Goal: Information Seeking & Learning: Learn about a topic

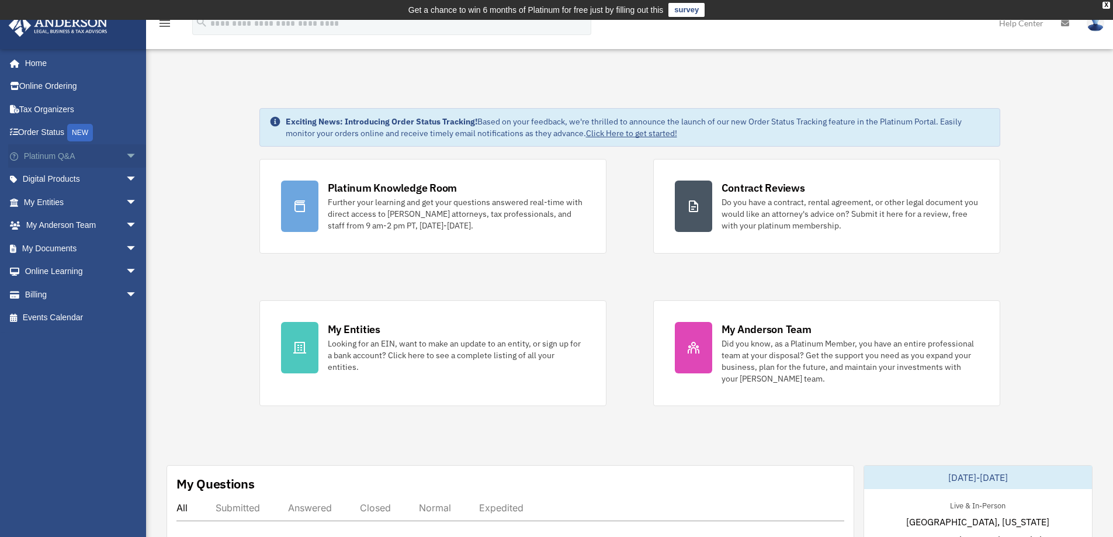
click at [126, 158] on span "arrow_drop_down" at bounding box center [137, 156] width 23 height 24
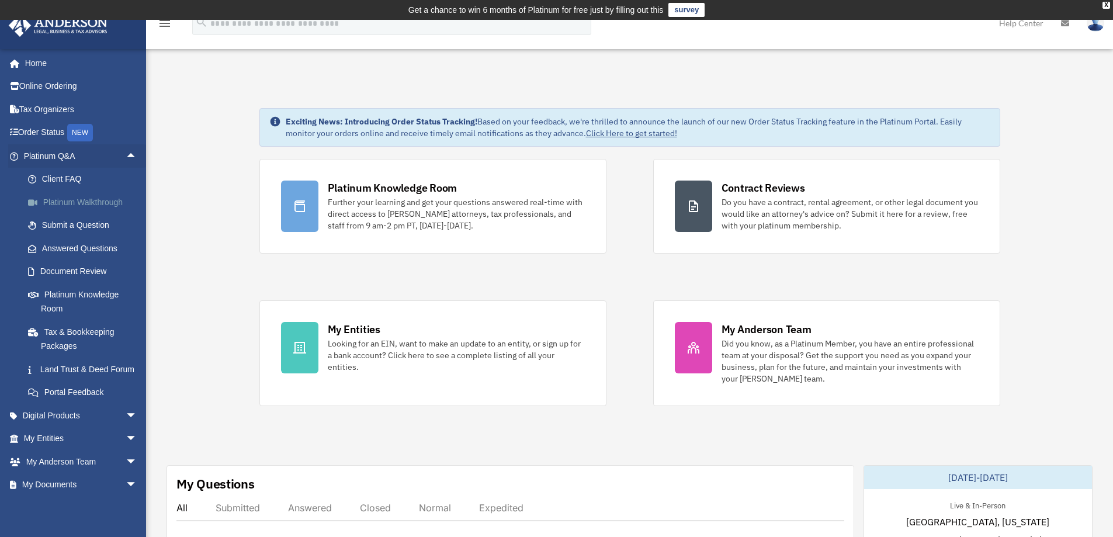
click at [66, 204] on link "Platinum Walkthrough" at bounding box center [85, 202] width 139 height 23
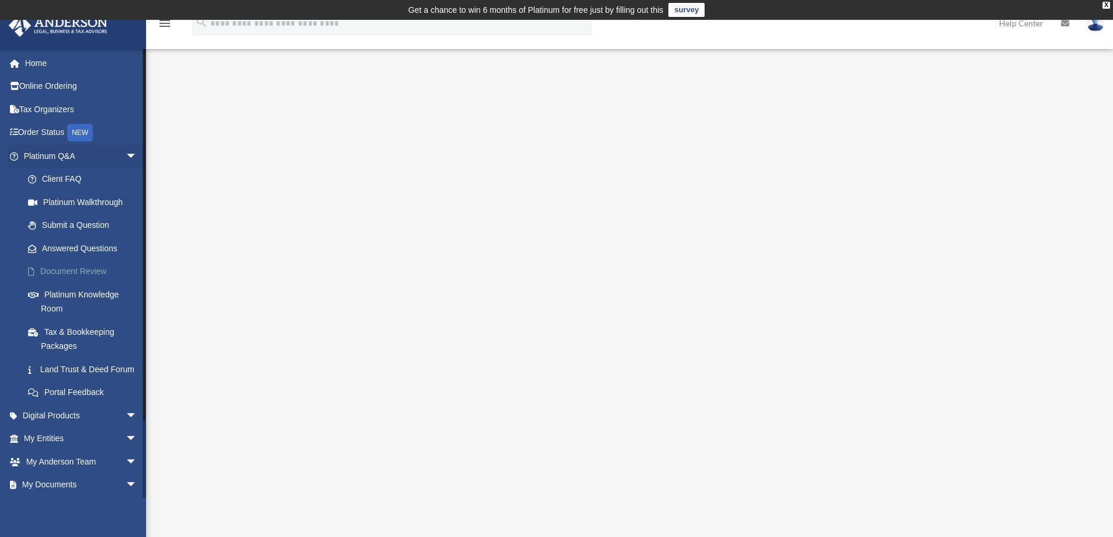
click at [85, 273] on link "Document Review" at bounding box center [85, 271] width 139 height 23
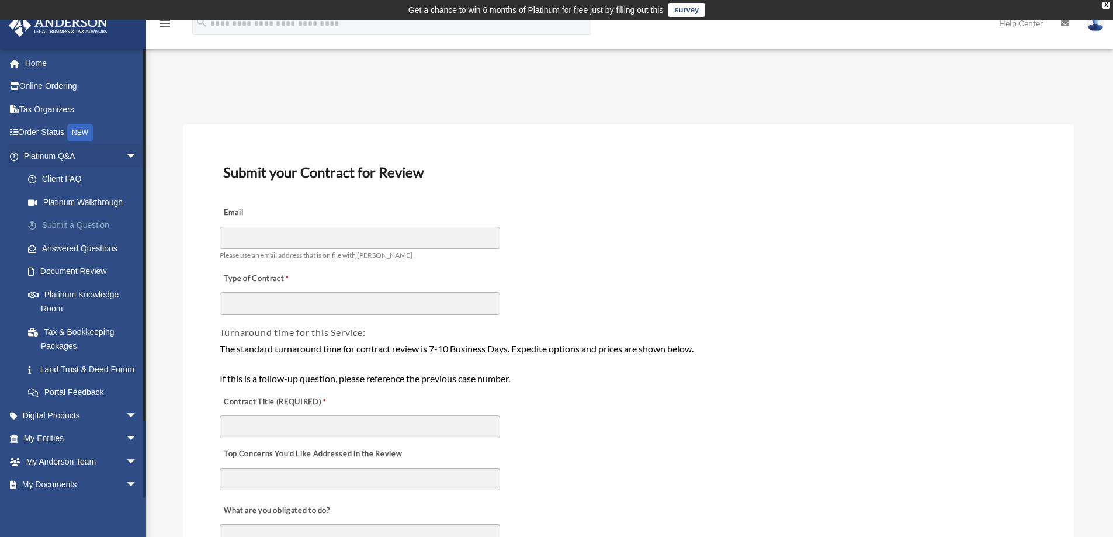
click at [67, 225] on link "Submit a Question" at bounding box center [85, 225] width 139 height 23
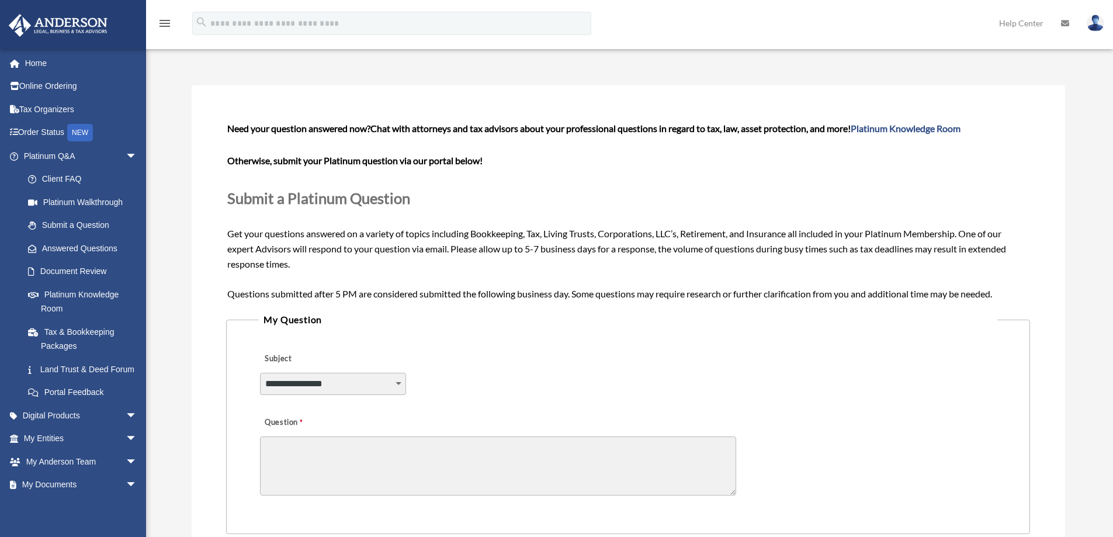
scroll to position [58, 0]
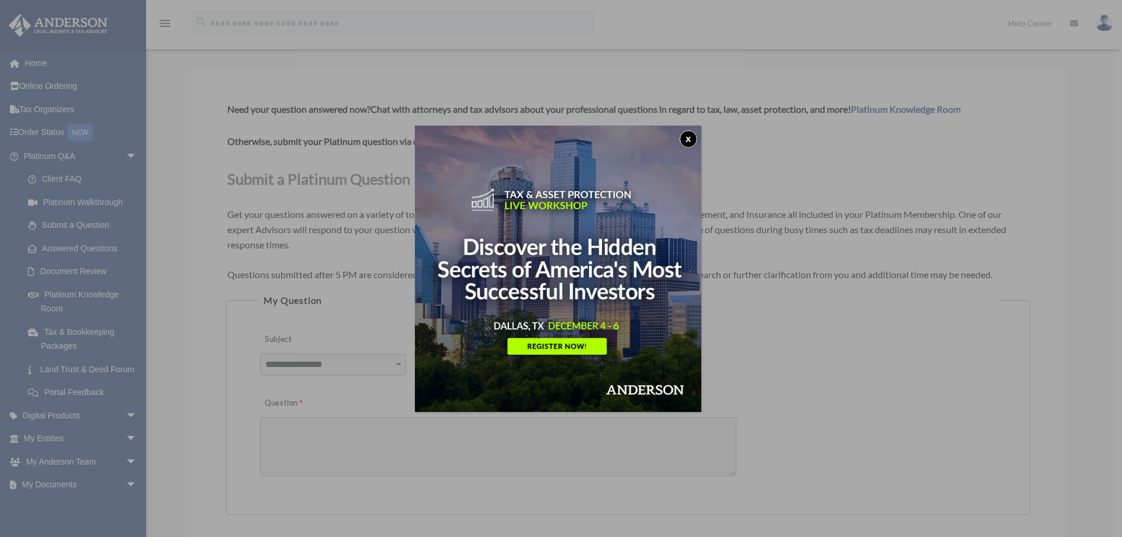
click at [67, 271] on div "x" at bounding box center [561, 268] width 1122 height 537
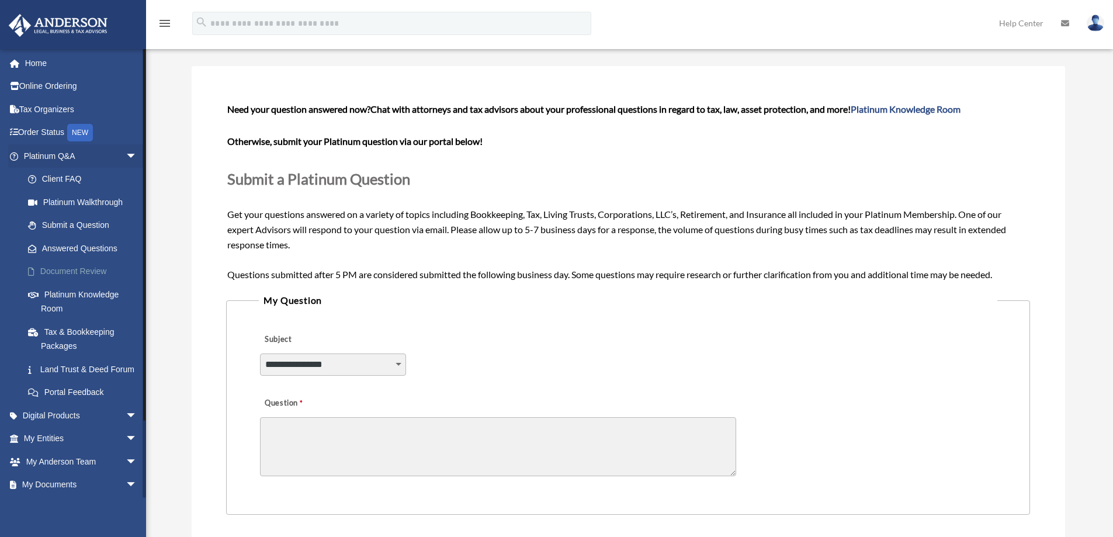
click at [53, 271] on link "Document Review" at bounding box center [85, 271] width 139 height 23
click at [52, 271] on link "Document Review" at bounding box center [85, 271] width 139 height 23
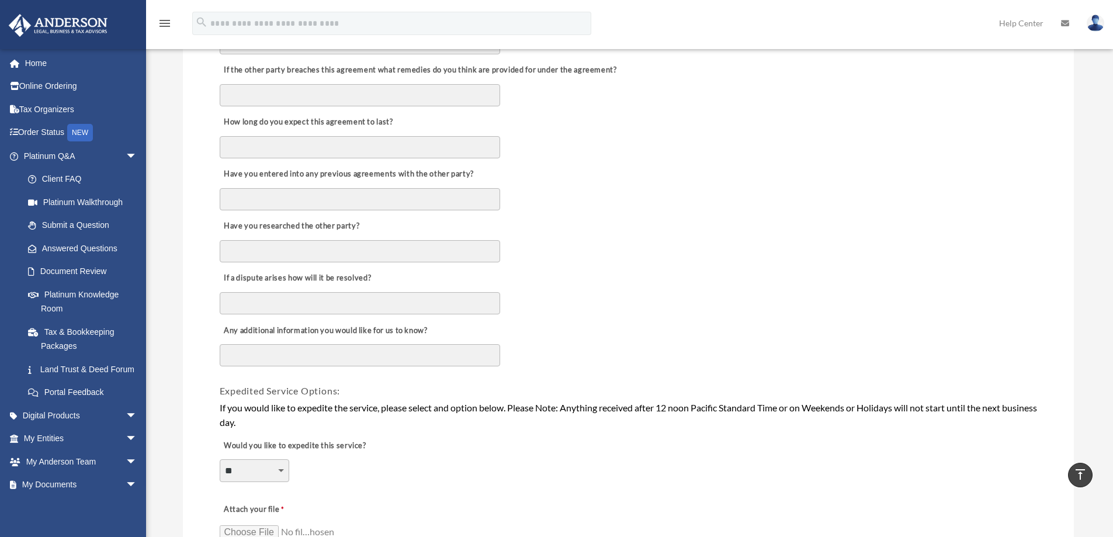
scroll to position [544, 0]
click at [60, 301] on link "Platinum Knowledge Room" at bounding box center [85, 301] width 139 height 37
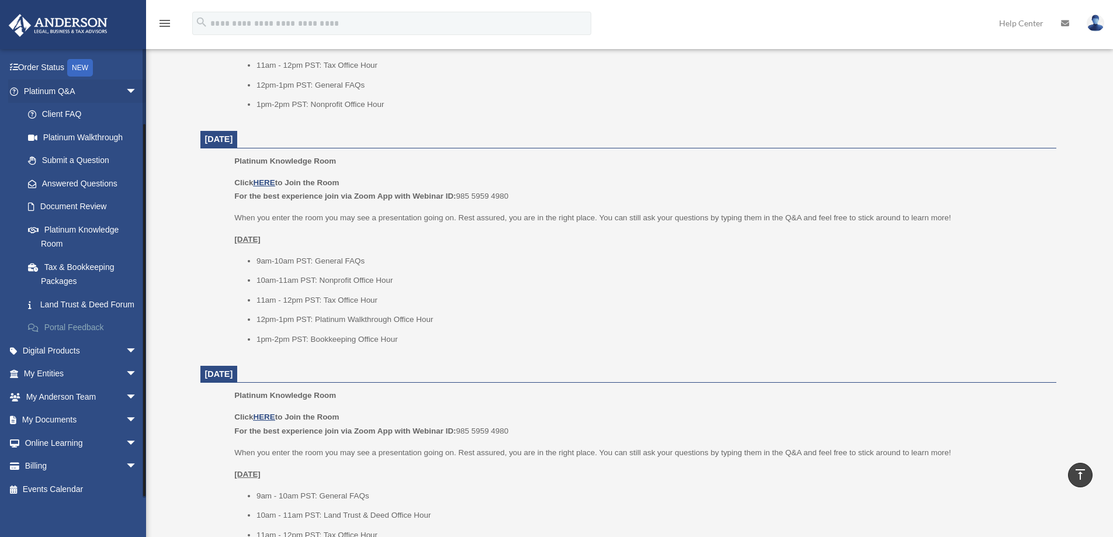
scroll to position [85, 0]
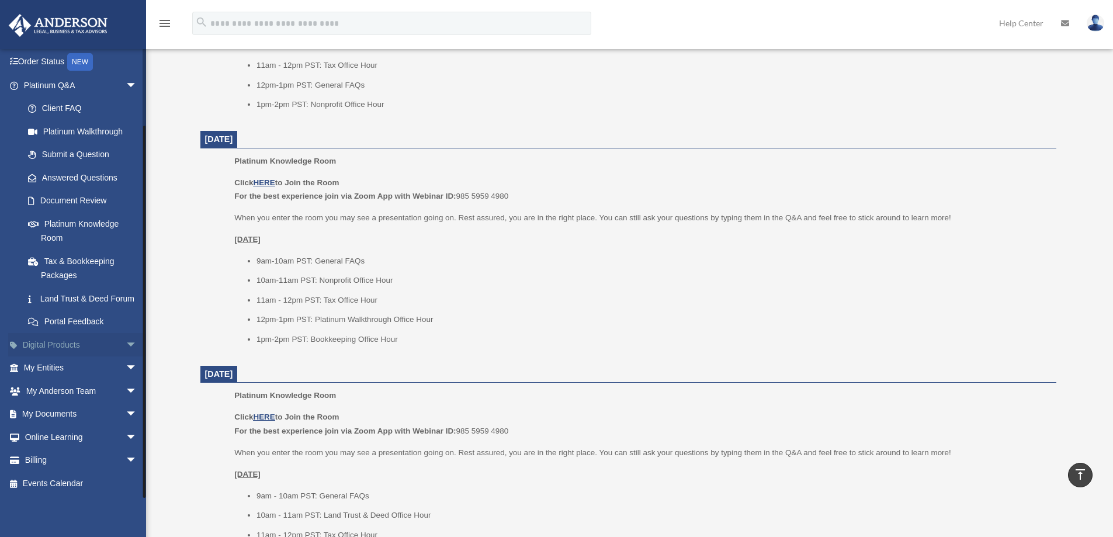
click at [126, 346] on span "arrow_drop_down" at bounding box center [137, 345] width 23 height 24
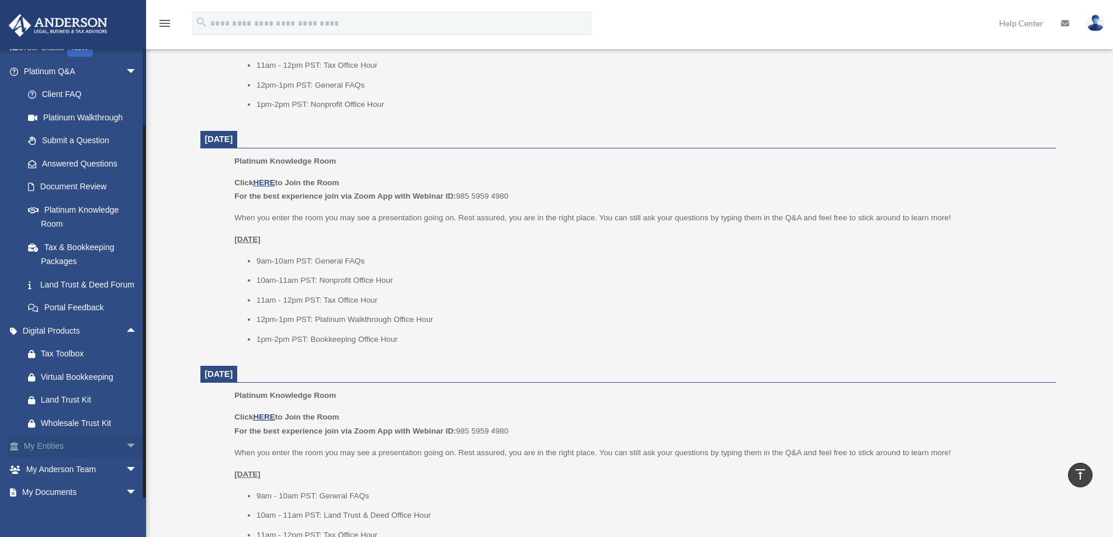
click at [126, 459] on span "arrow_drop_down" at bounding box center [137, 447] width 23 height 24
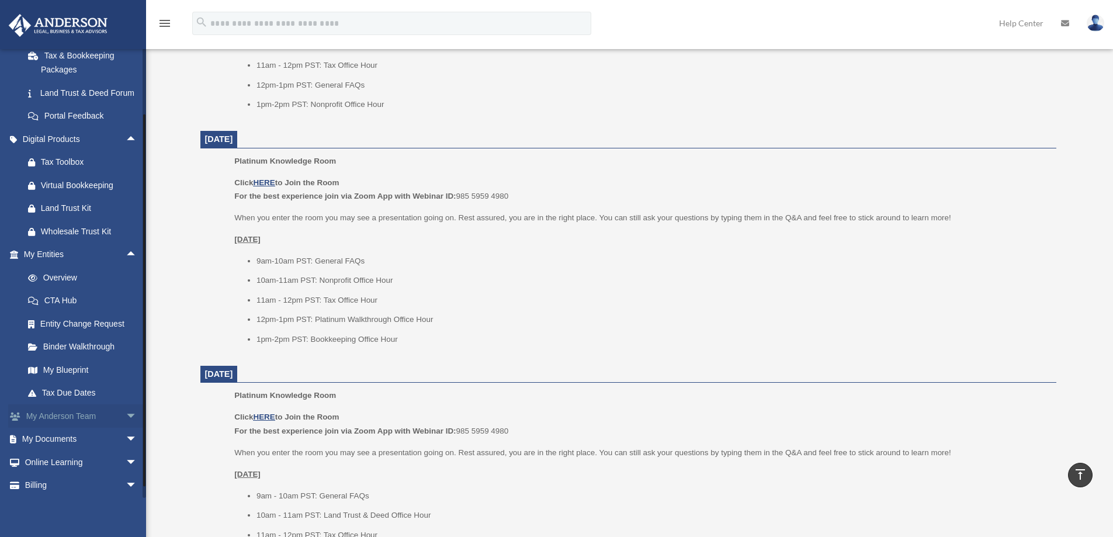
scroll to position [257, 0]
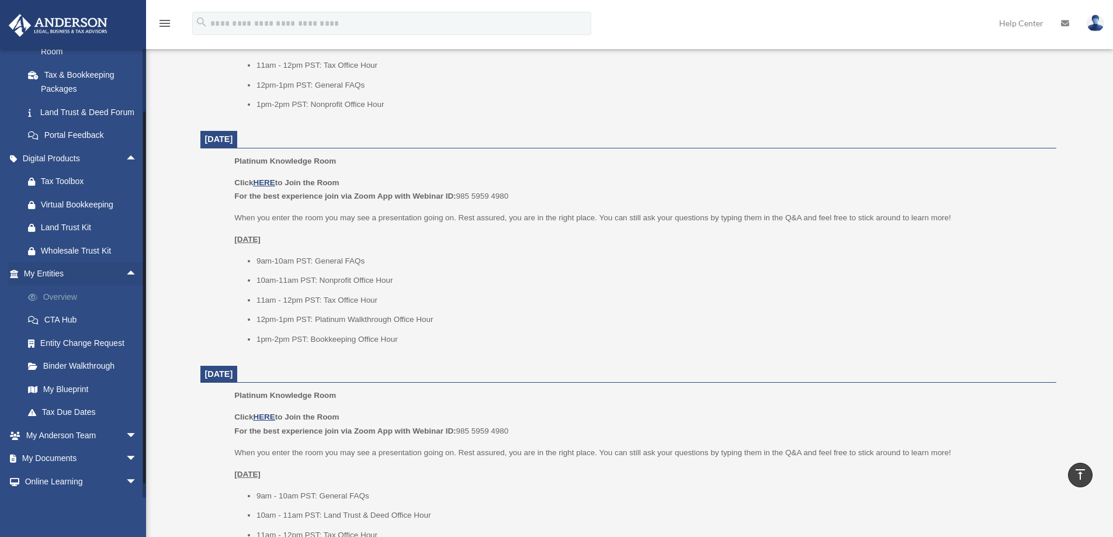
click at [54, 309] on link "Overview" at bounding box center [85, 296] width 139 height 23
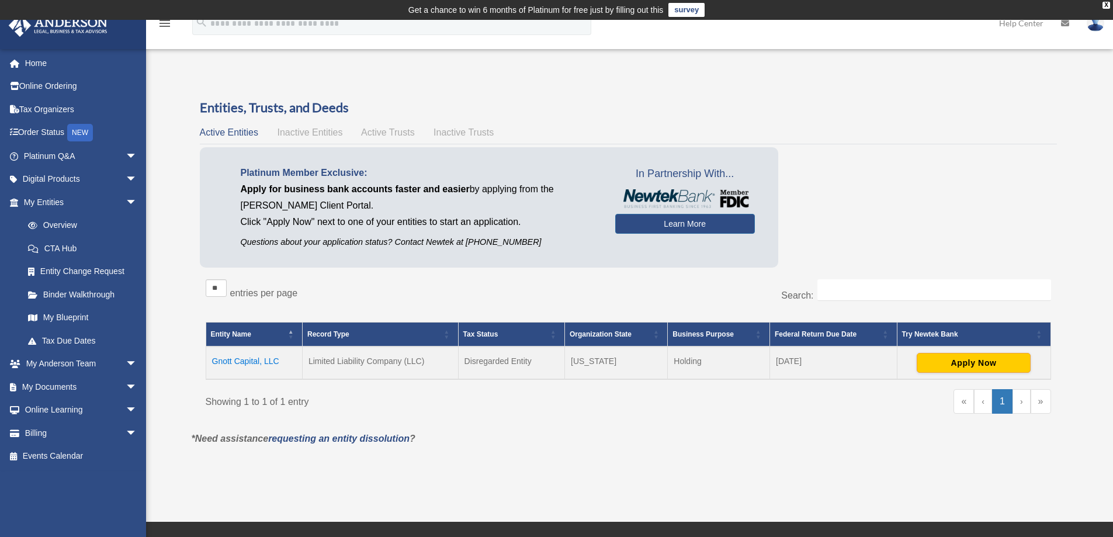
drag, startPoint x: 305, startPoint y: 133, endPoint x: 326, endPoint y: 133, distance: 20.5
click at [306, 133] on span "Inactive Entities" at bounding box center [309, 132] width 65 height 10
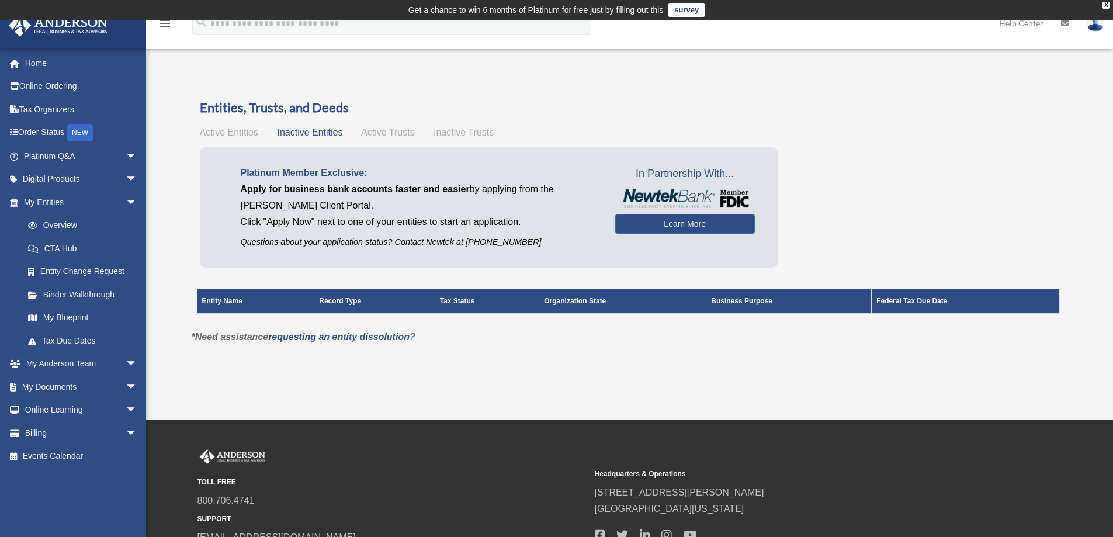
click at [387, 138] on div "Active Entities Inactive Entities Active Trusts Inactive Trusts" at bounding box center [628, 132] width 857 height 16
click at [390, 133] on span "Active Trusts" at bounding box center [388, 132] width 54 height 10
click at [469, 132] on span "Inactive Trusts" at bounding box center [464, 132] width 60 height 10
click at [71, 320] on link "My Blueprint" at bounding box center [85, 317] width 139 height 23
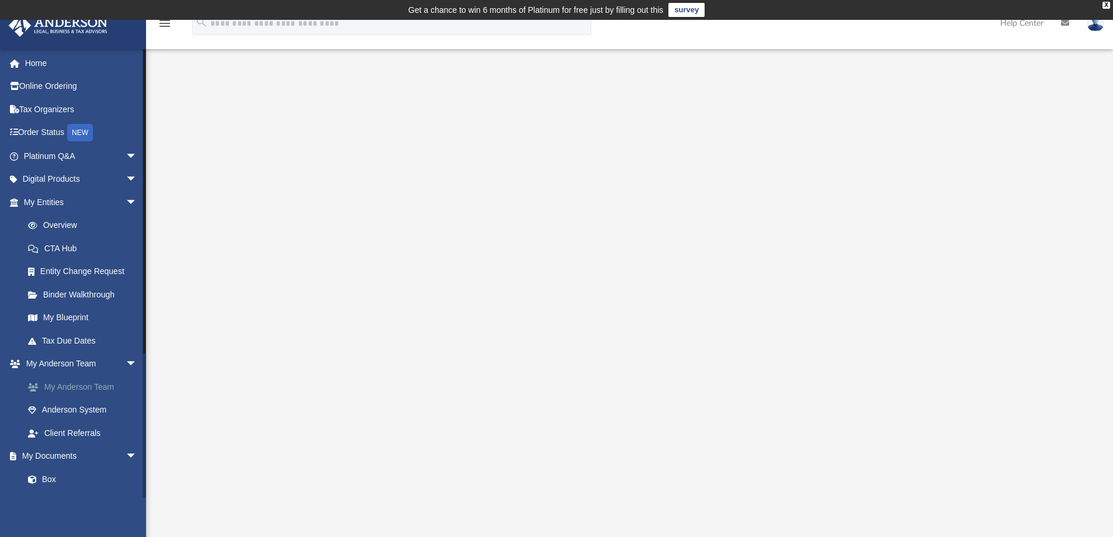
click at [81, 390] on link "My Anderson Team" at bounding box center [85, 386] width 139 height 23
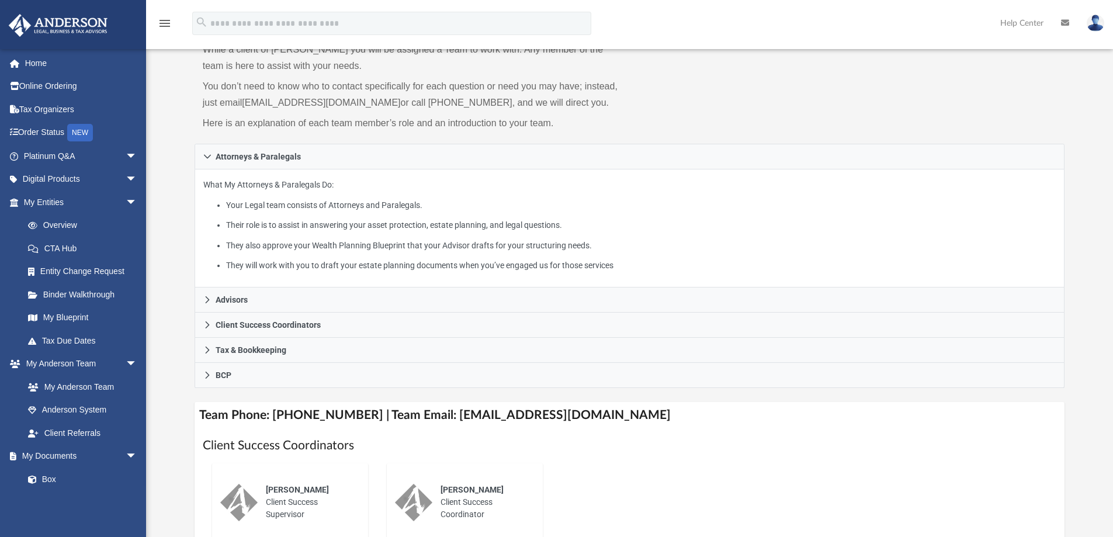
scroll to position [117, 0]
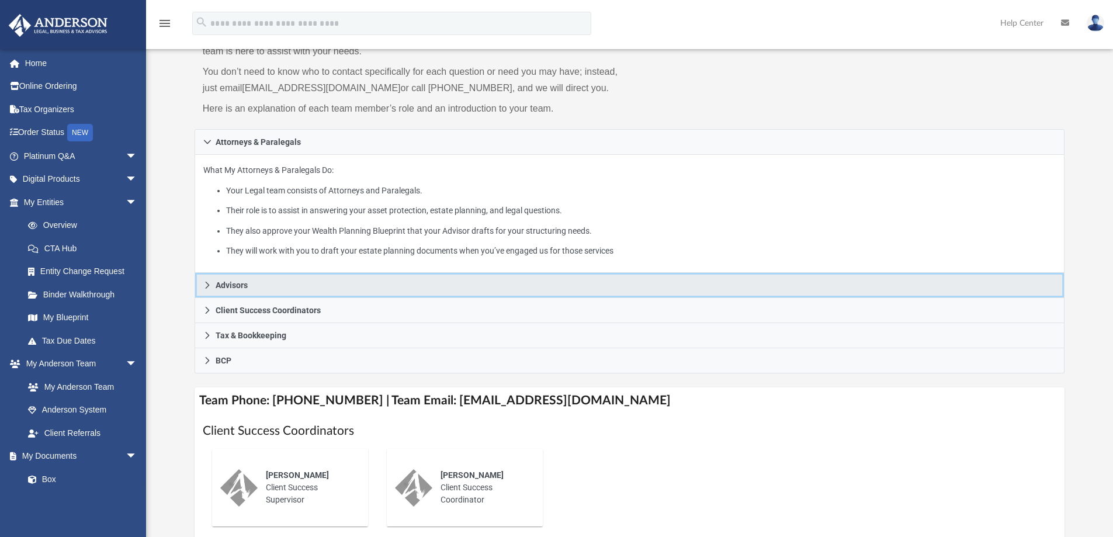
click at [222, 289] on span "Advisors" at bounding box center [232, 285] width 32 height 8
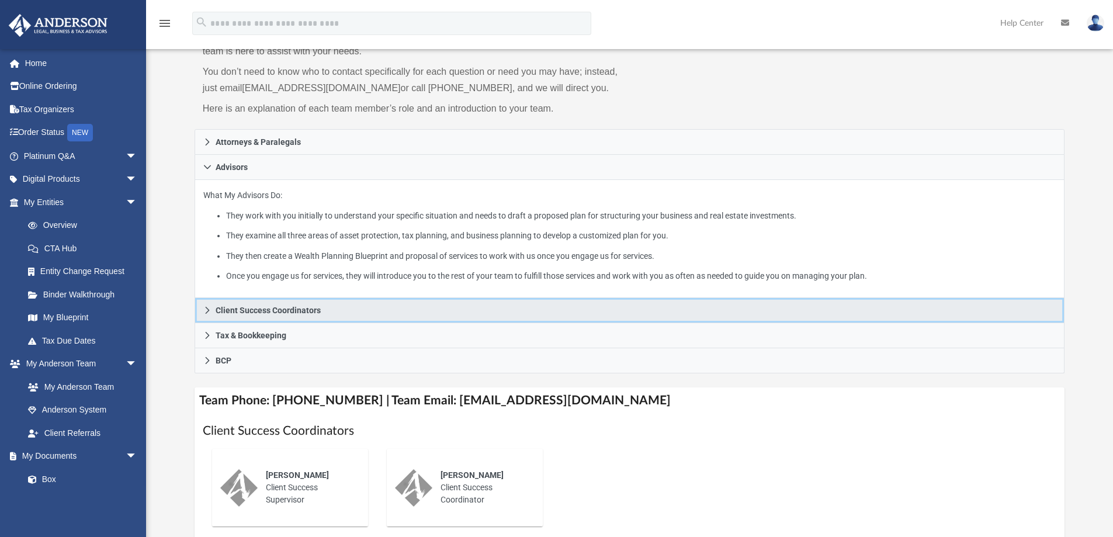
click at [250, 312] on span "Client Success Coordinators" at bounding box center [268, 310] width 105 height 8
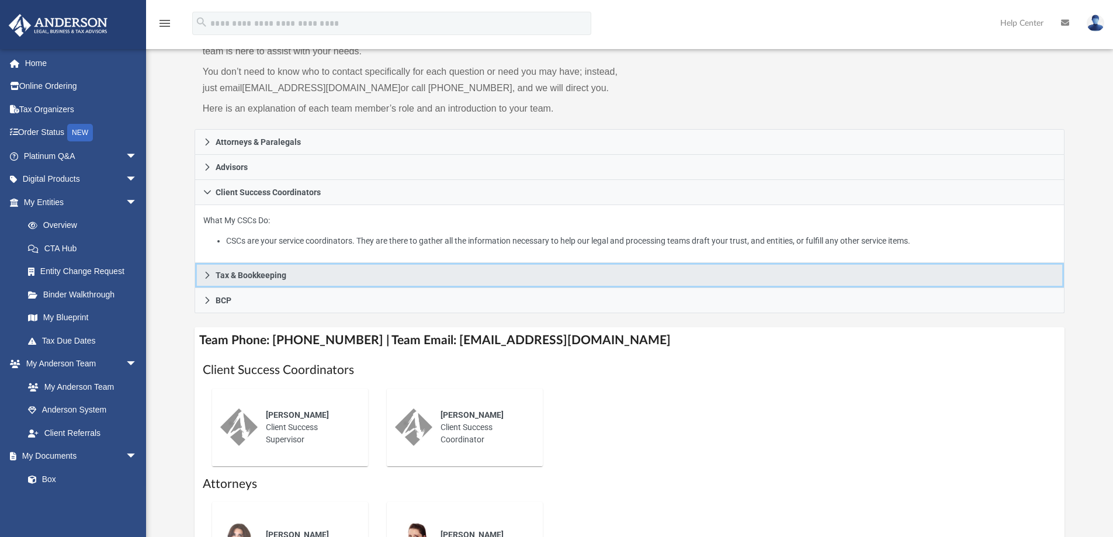
click at [262, 275] on span "Tax & Bookkeeping" at bounding box center [251, 275] width 71 height 8
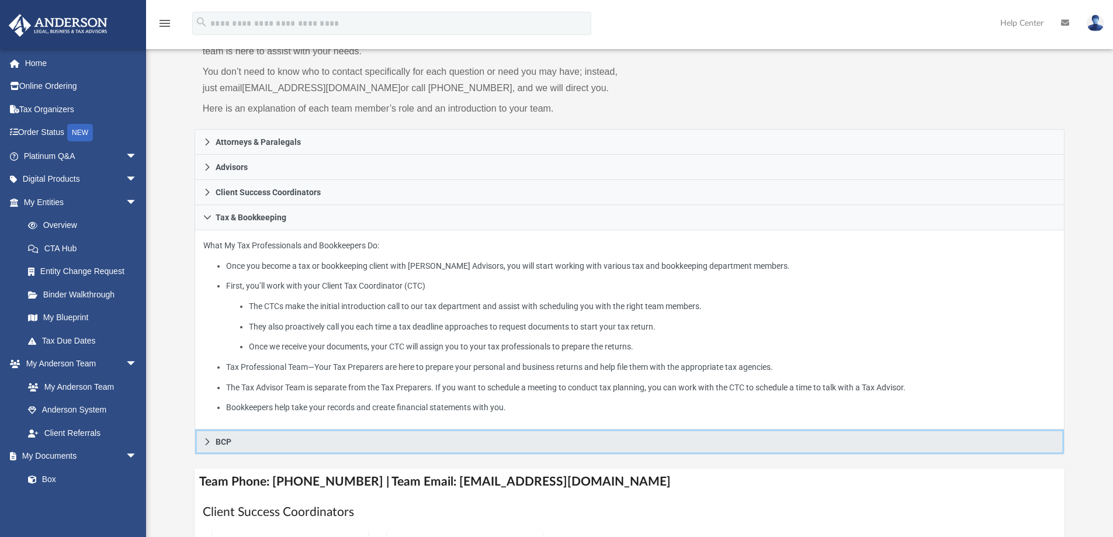
click at [231, 441] on link "BCP" at bounding box center [630, 442] width 871 height 25
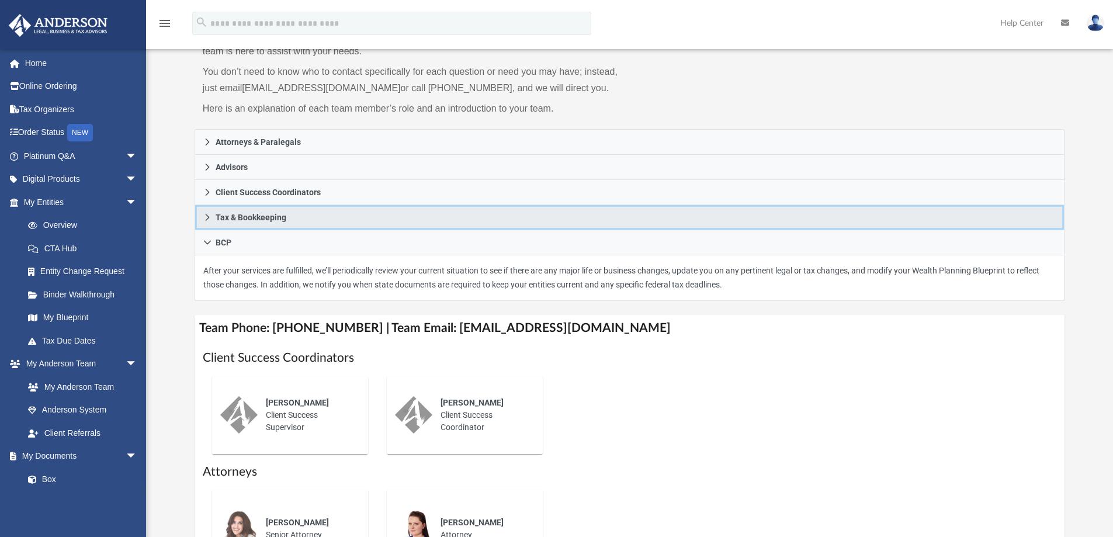
click at [248, 221] on span "Tax & Bookkeeping" at bounding box center [251, 217] width 71 height 8
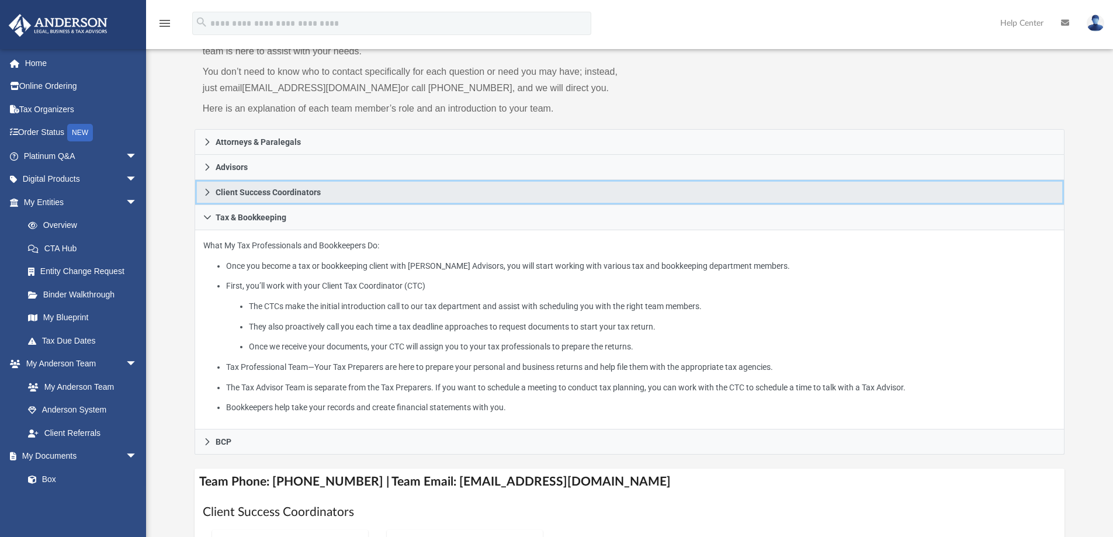
click at [303, 191] on span "Client Success Coordinators" at bounding box center [268, 192] width 105 height 8
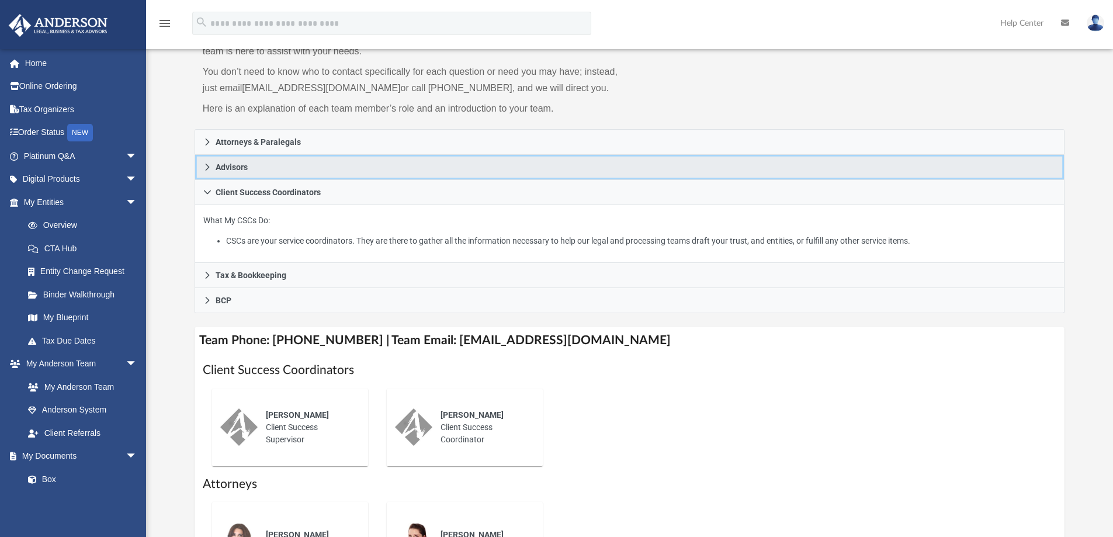
click at [246, 171] on span "Advisors" at bounding box center [232, 167] width 32 height 8
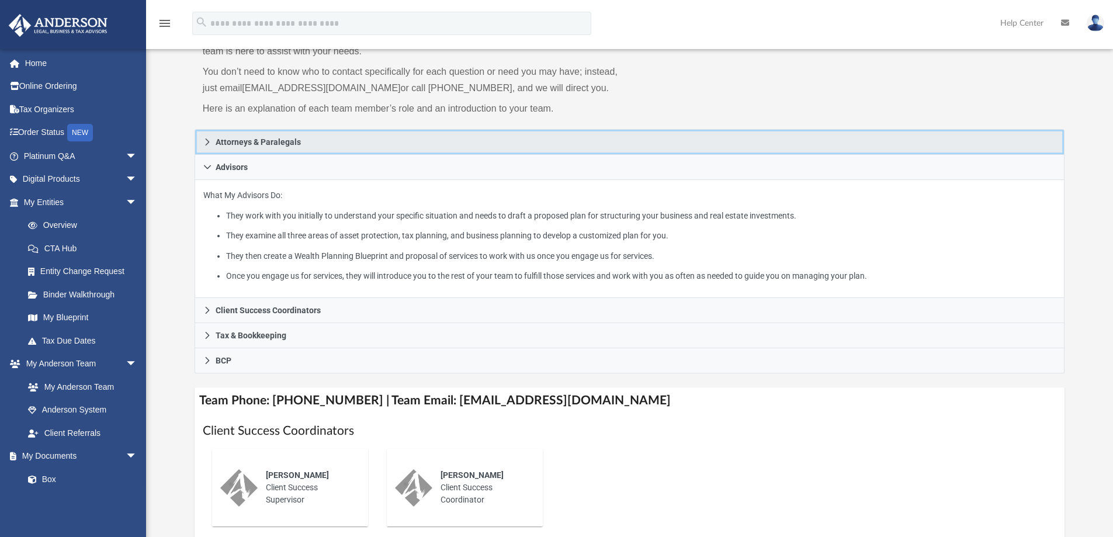
click at [296, 138] on span "Attorneys & Paralegals" at bounding box center [258, 142] width 85 height 8
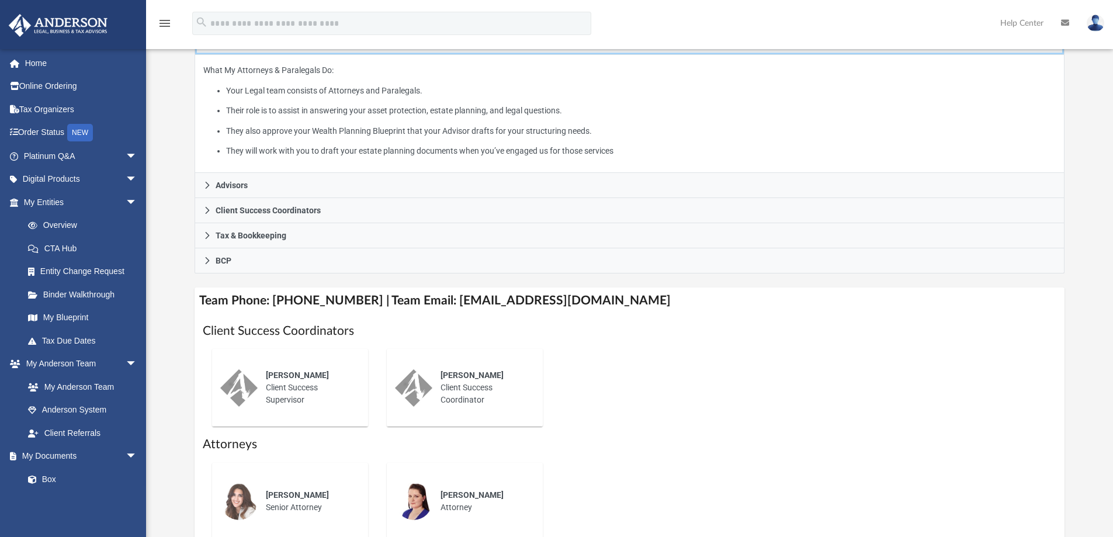
scroll to position [292, 0]
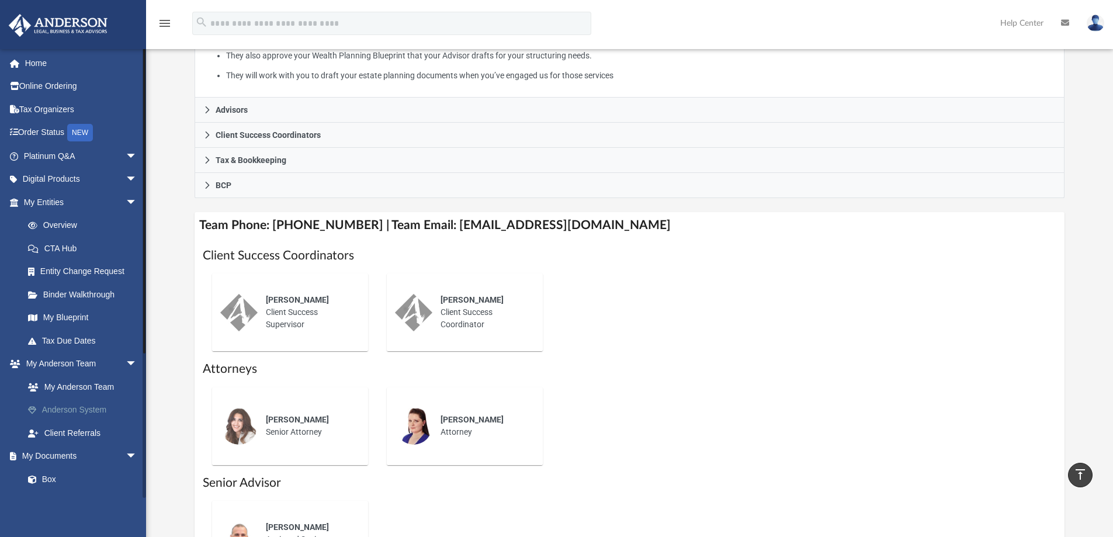
click at [74, 411] on link "Anderson System" at bounding box center [85, 410] width 139 height 23
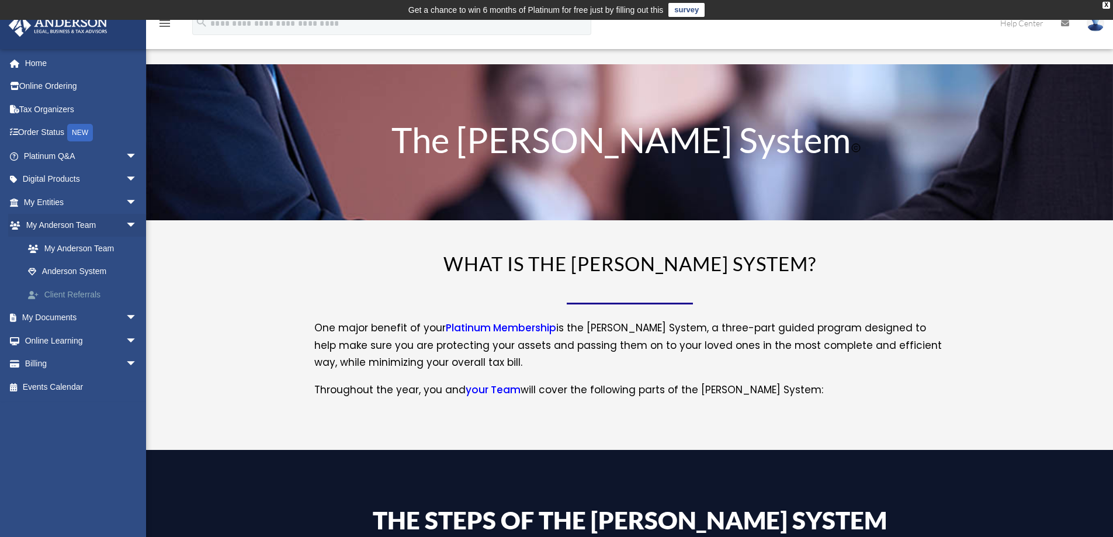
click at [92, 295] on link "Client Referrals" at bounding box center [85, 294] width 139 height 23
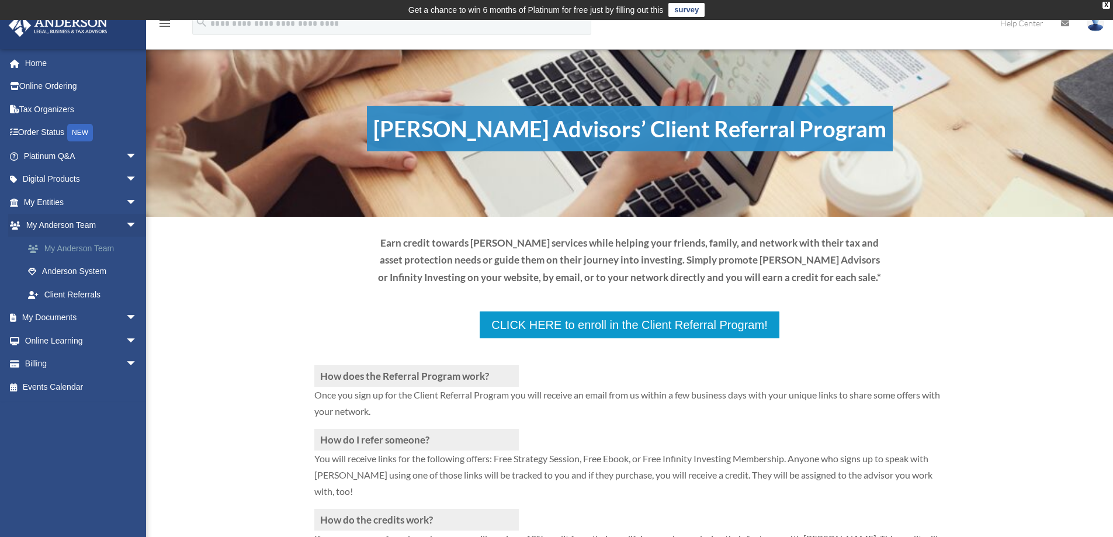
click at [64, 250] on link "My Anderson Team" at bounding box center [85, 248] width 139 height 23
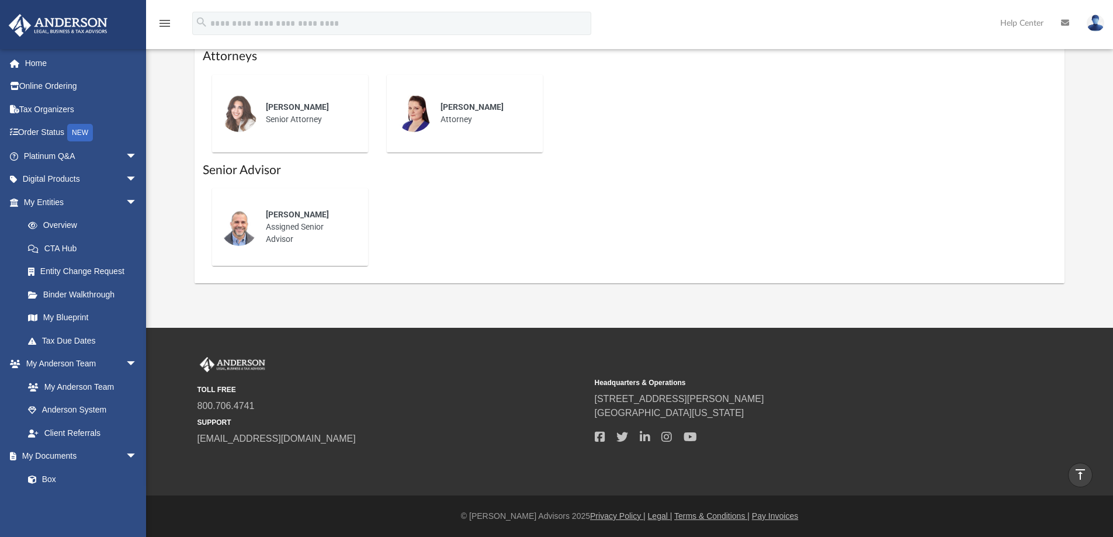
scroll to position [430, 0]
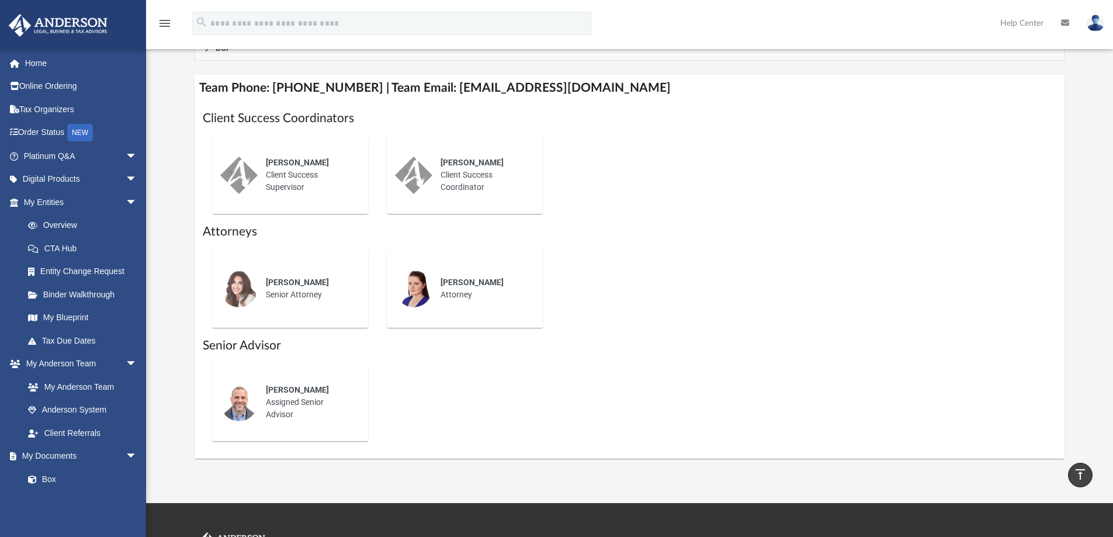
click at [304, 290] on div "[PERSON_NAME] Senior Attorney" at bounding box center [309, 288] width 102 height 41
click at [238, 282] on img at bounding box center [238, 288] width 37 height 37
click at [243, 285] on img at bounding box center [238, 288] width 37 height 37
drag, startPoint x: 432, startPoint y: 287, endPoint x: 425, endPoint y: 289, distance: 7.2
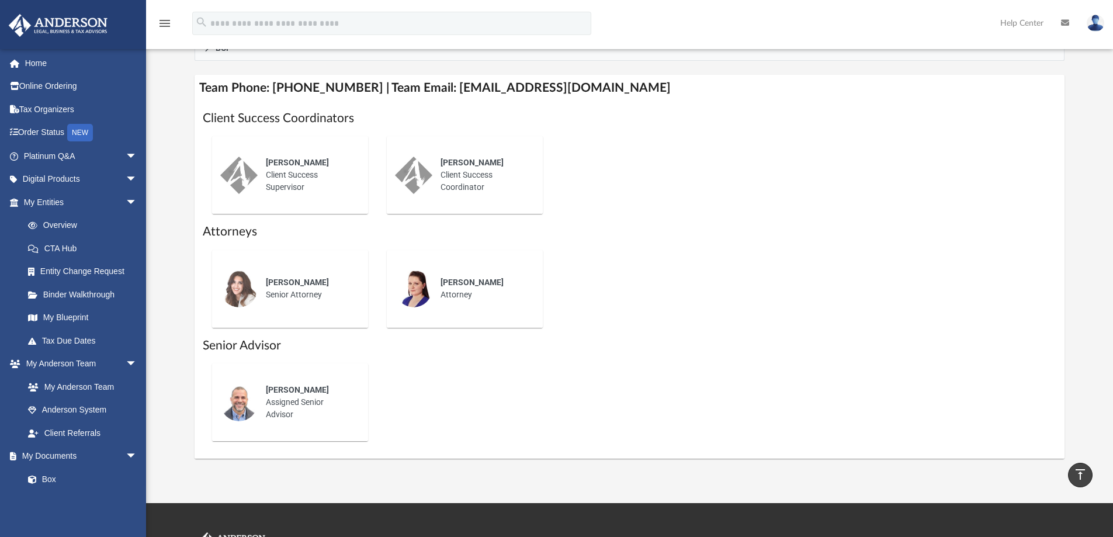
click at [430, 288] on div "Miranda Bilodeau Attorney" at bounding box center [465, 288] width 140 height 61
click at [425, 289] on img at bounding box center [413, 288] width 37 height 37
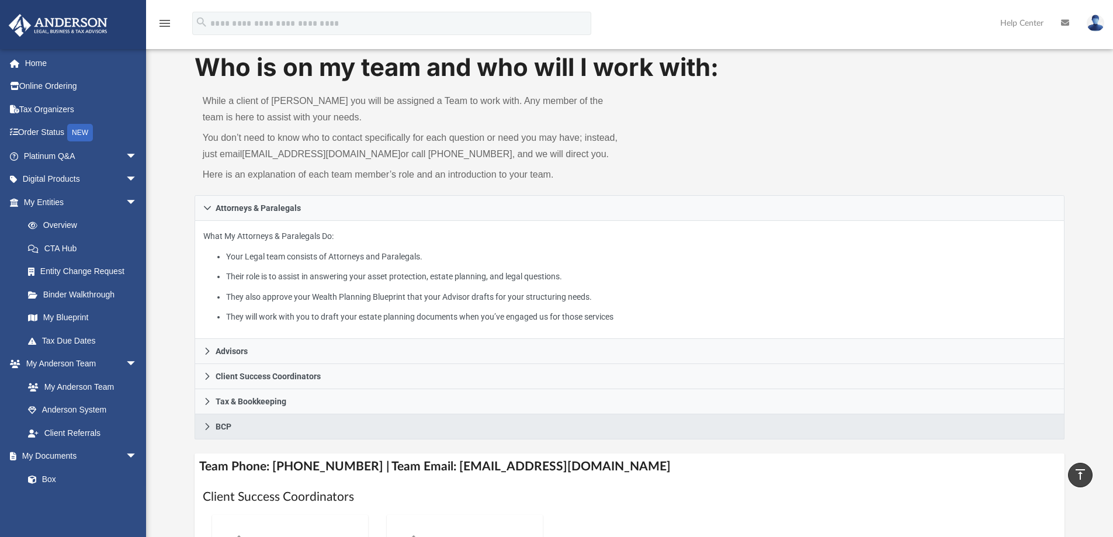
scroll to position [0, 0]
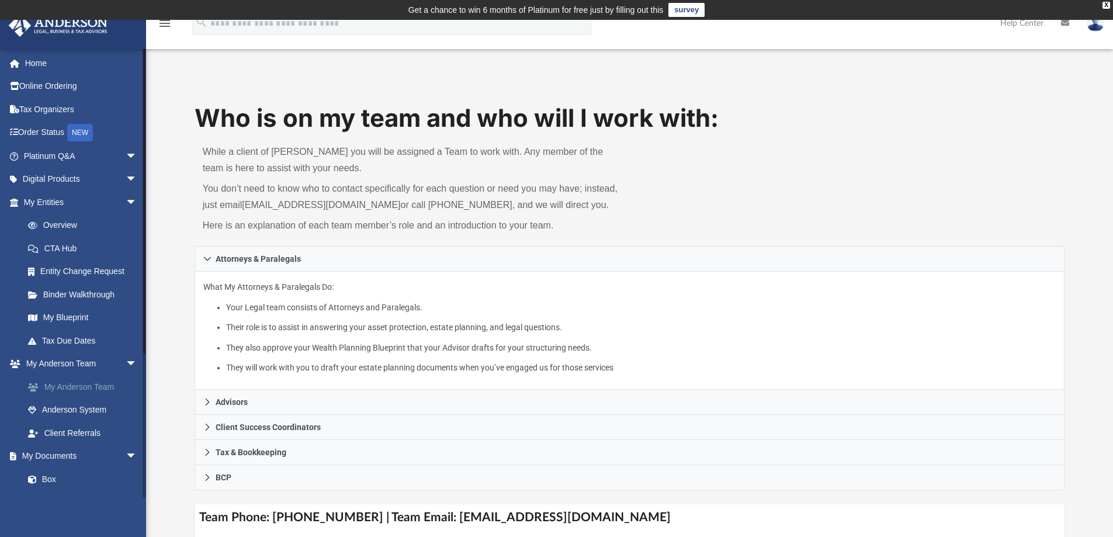
click at [105, 385] on link "My Anderson Team" at bounding box center [85, 386] width 139 height 23
click at [95, 411] on link "Anderson System" at bounding box center [85, 410] width 139 height 23
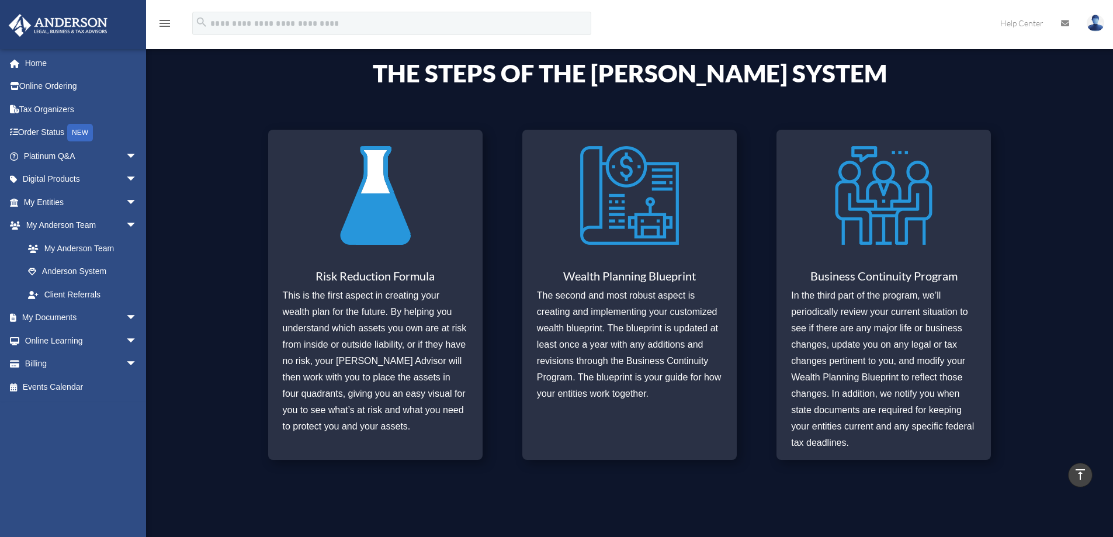
scroll to position [468, 0]
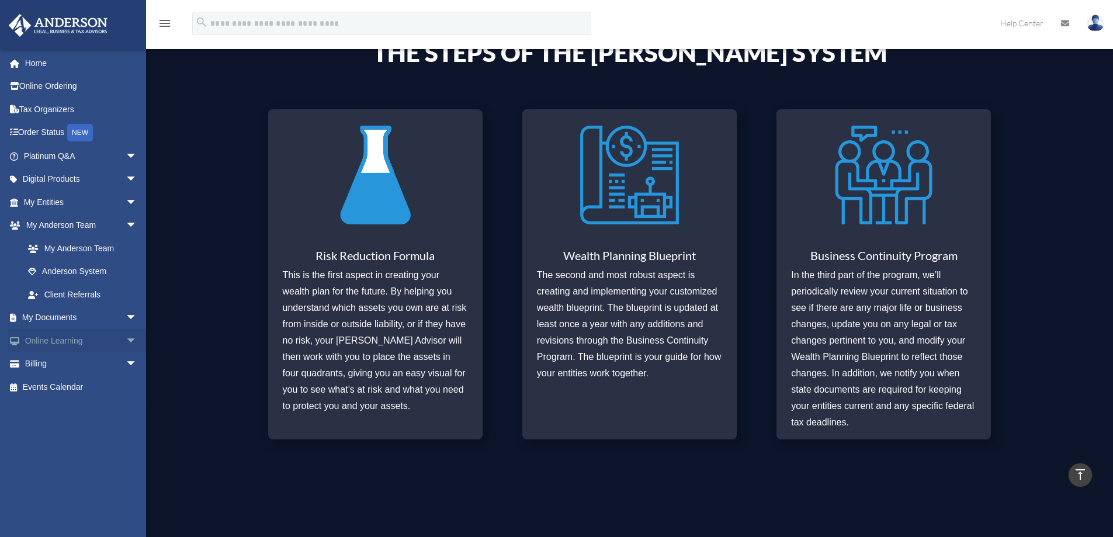
click at [72, 342] on link "Online Learning arrow_drop_down" at bounding box center [81, 340] width 147 height 23
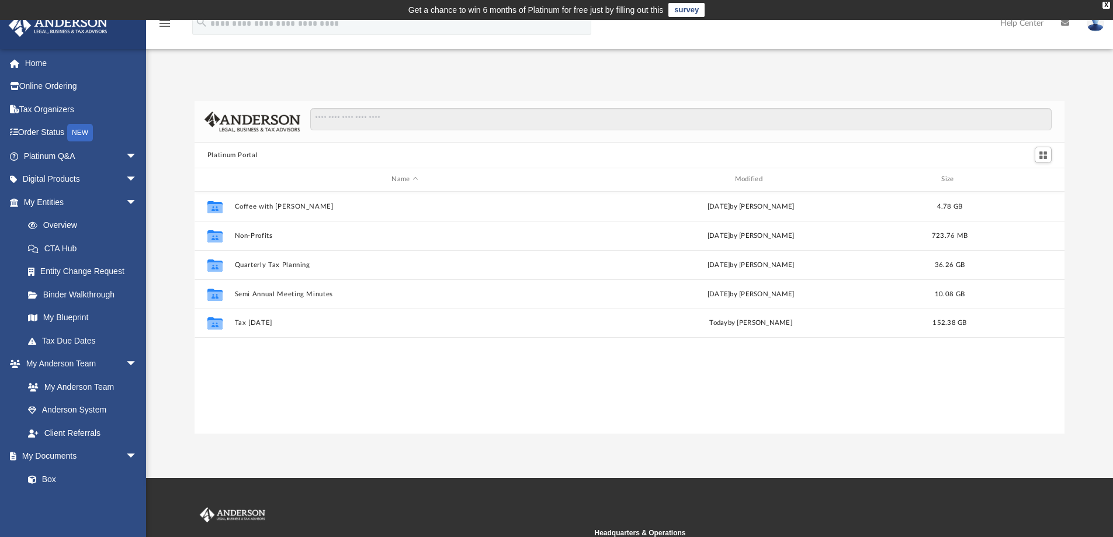
scroll to position [257, 861]
click at [126, 363] on span "arrow_drop_down" at bounding box center [137, 364] width 23 height 24
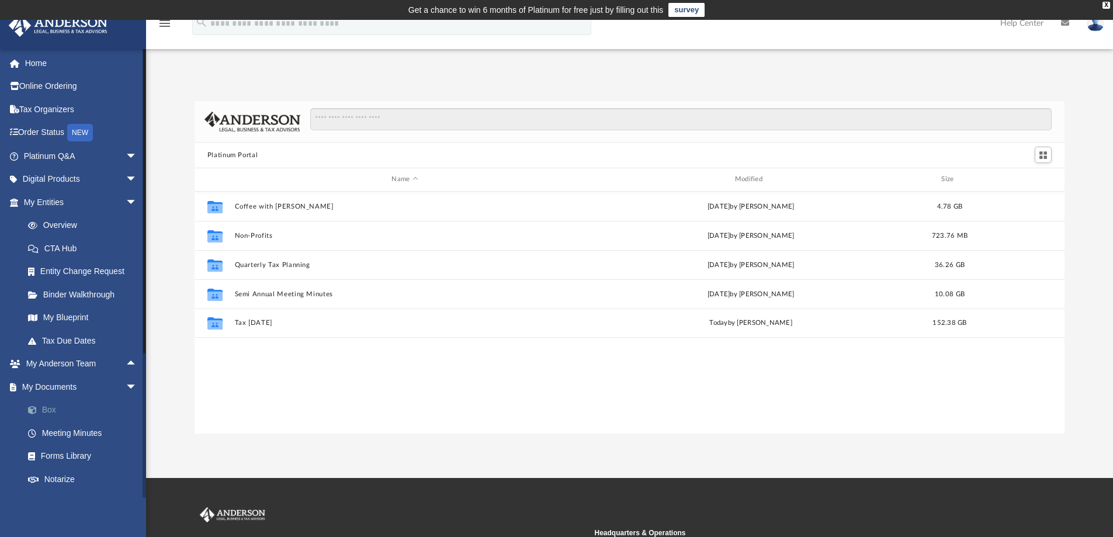
click at [39, 409] on span at bounding box center [38, 410] width 8 height 8
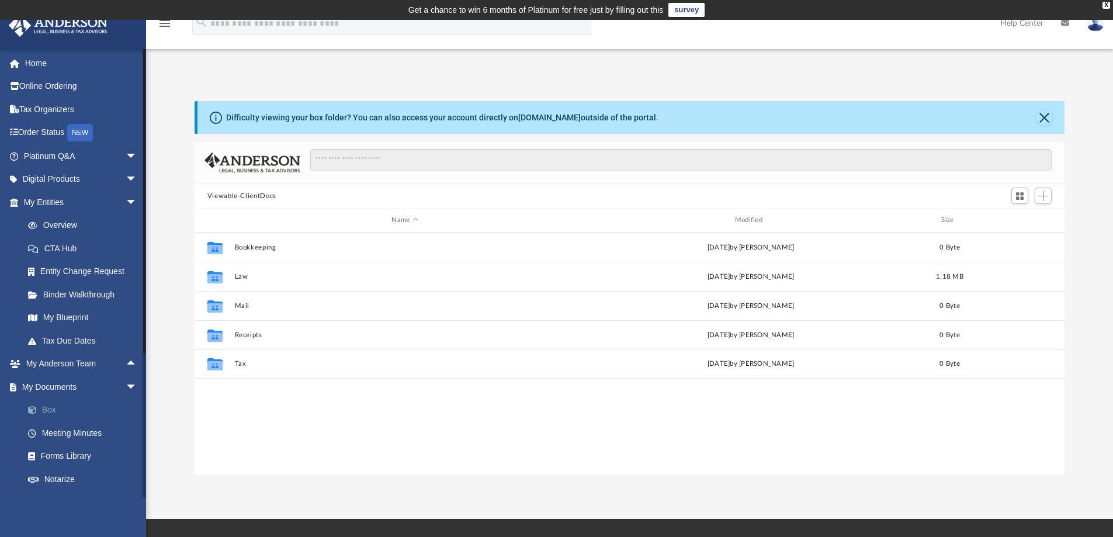
click at [34, 408] on span at bounding box center [38, 410] width 8 height 8
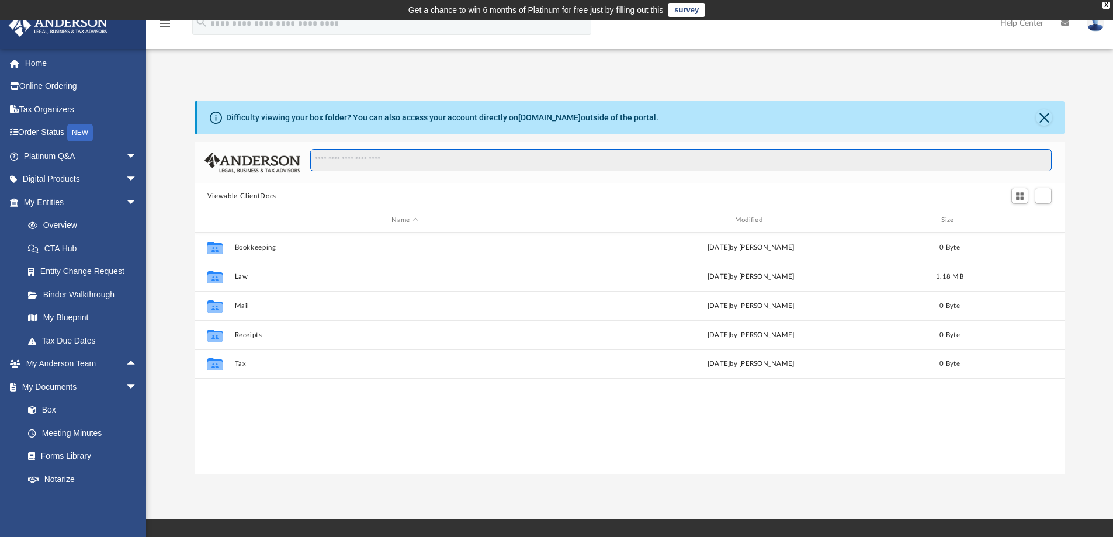
click at [329, 158] on input "Search files and folders" at bounding box center [681, 160] width 742 height 22
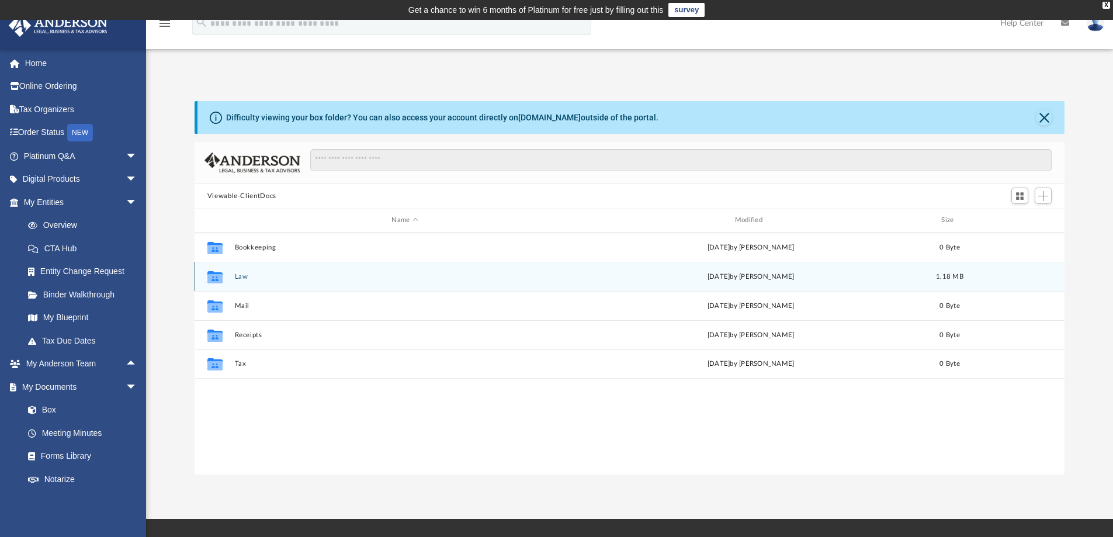
click at [232, 278] on div "Collaborated Folder Law Thu Sep 25 2025 by Jasmine Barkum 1.18 MB" at bounding box center [630, 276] width 871 height 29
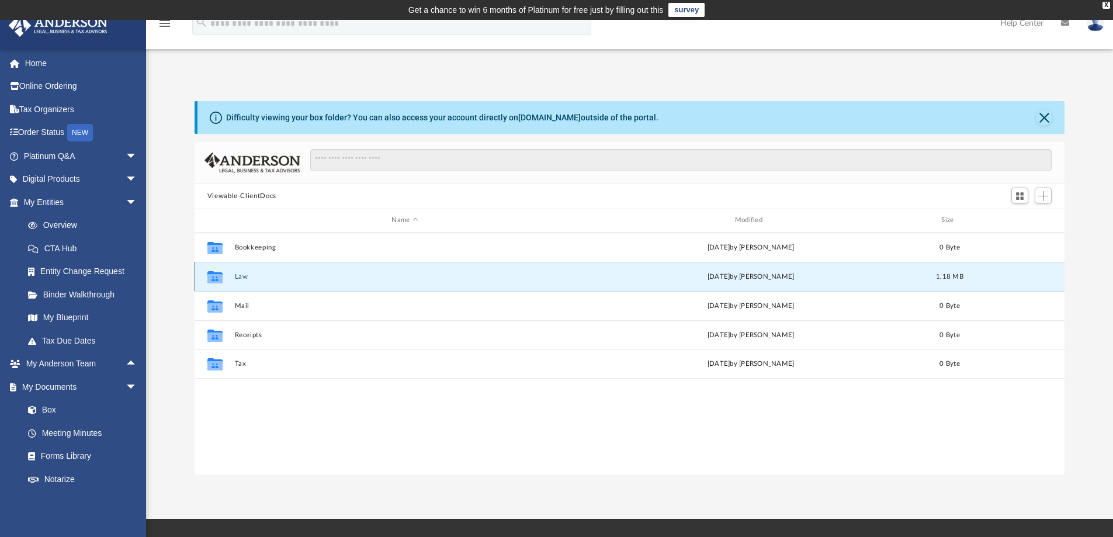
click at [236, 280] on button "Law" at bounding box center [404, 277] width 341 height 8
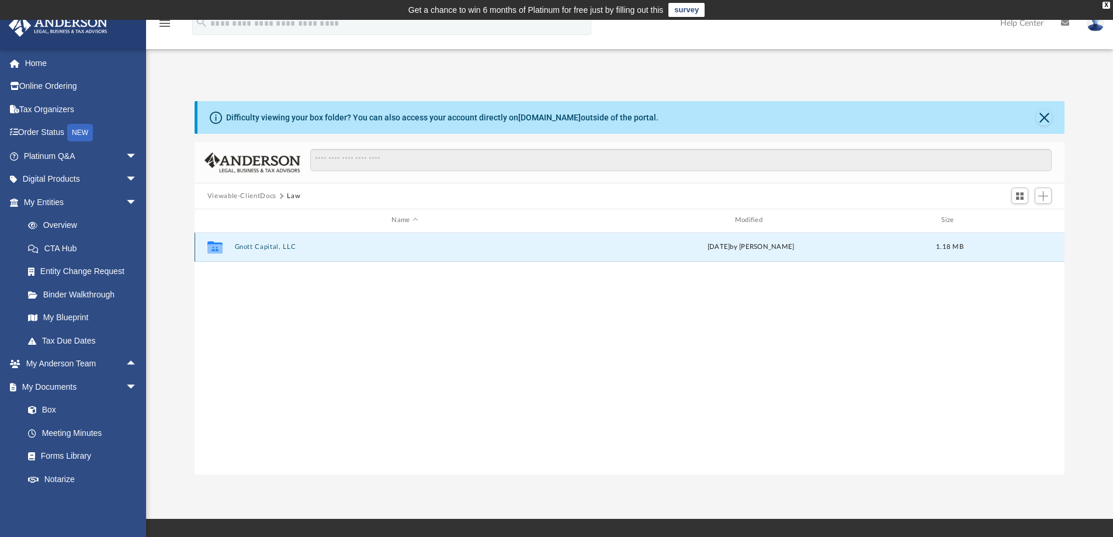
click at [256, 247] on button "Gnott Capital, LLC" at bounding box center [404, 247] width 341 height 8
click at [256, 248] on button "Initial Docs" at bounding box center [404, 247] width 341 height 8
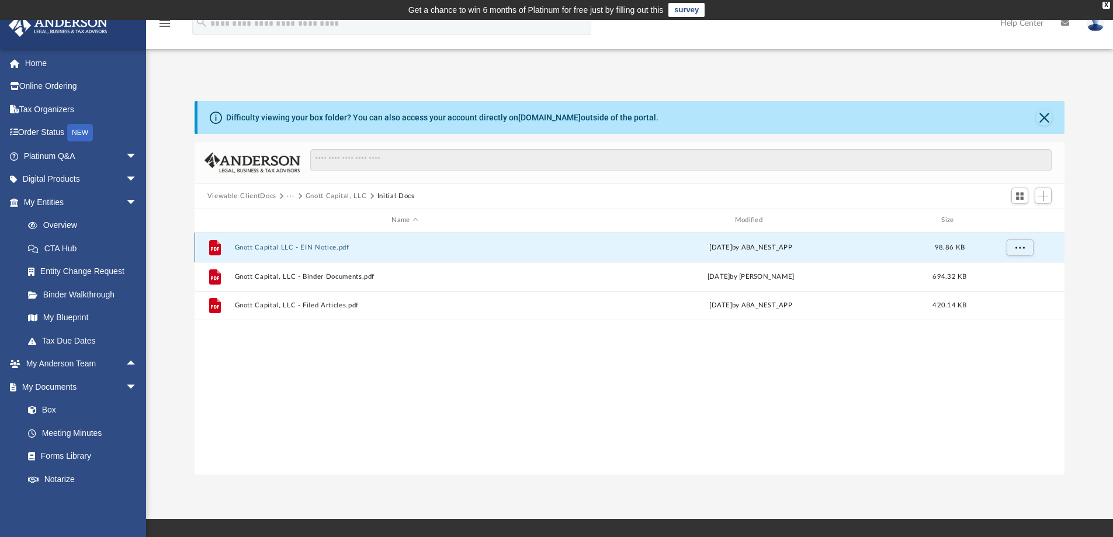
click at [320, 247] on button "Gnott Capital LLC - EIN Notice.pdf" at bounding box center [404, 248] width 341 height 8
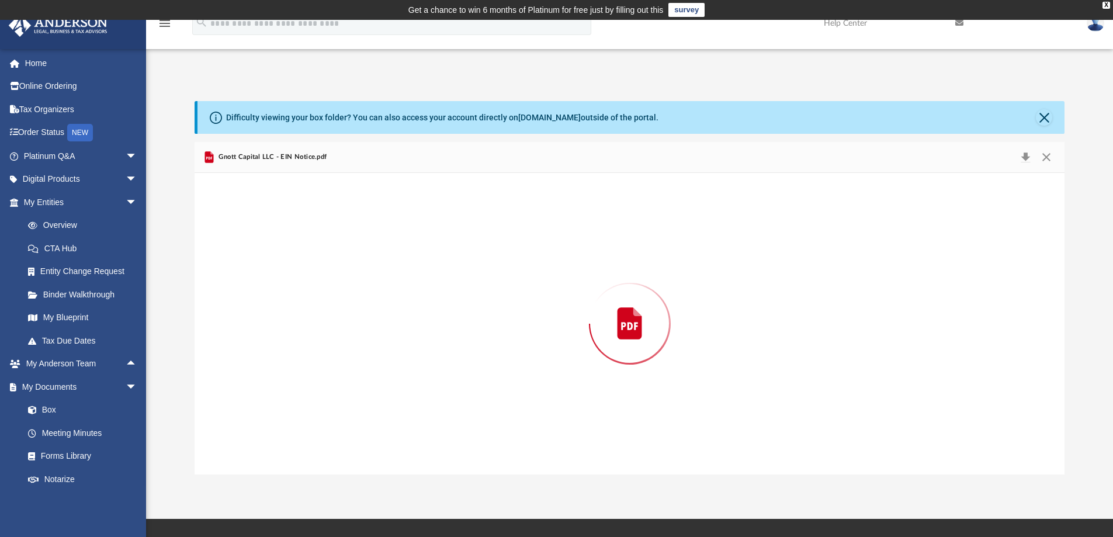
click at [320, 247] on div "Preview" at bounding box center [630, 324] width 871 height 302
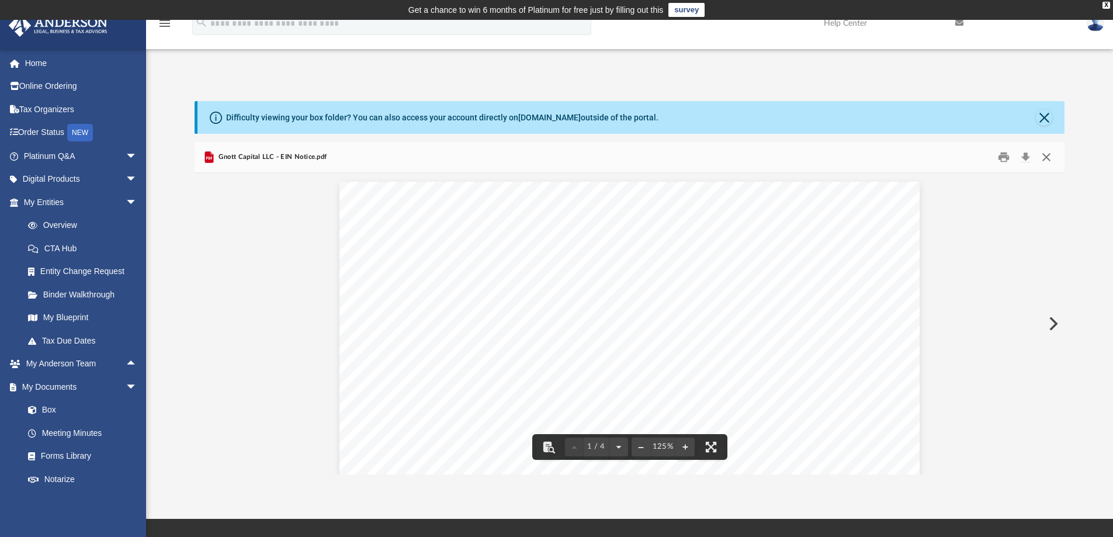
drag, startPoint x: 1047, startPoint y: 161, endPoint x: 1042, endPoint y: 166, distance: 7.0
click at [1047, 161] on button "Close" at bounding box center [1046, 157] width 21 height 18
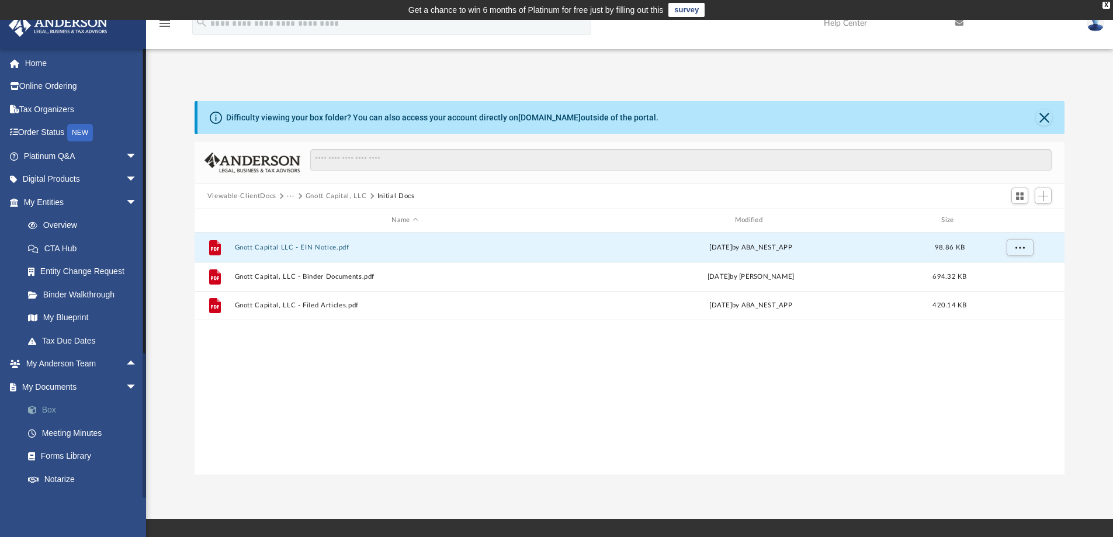
click at [36, 407] on span at bounding box center [38, 410] width 8 height 8
click at [1046, 117] on button "Close" at bounding box center [1044, 117] width 16 height 16
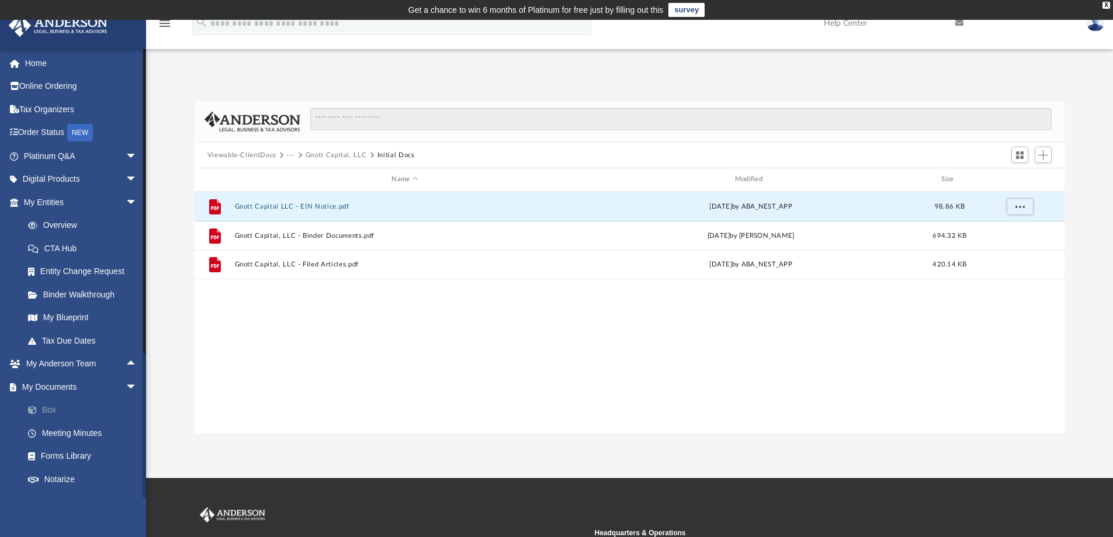
click at [34, 410] on span at bounding box center [38, 410] width 8 height 8
click at [233, 155] on button "Viewable-ClientDocs" at bounding box center [241, 155] width 69 height 11
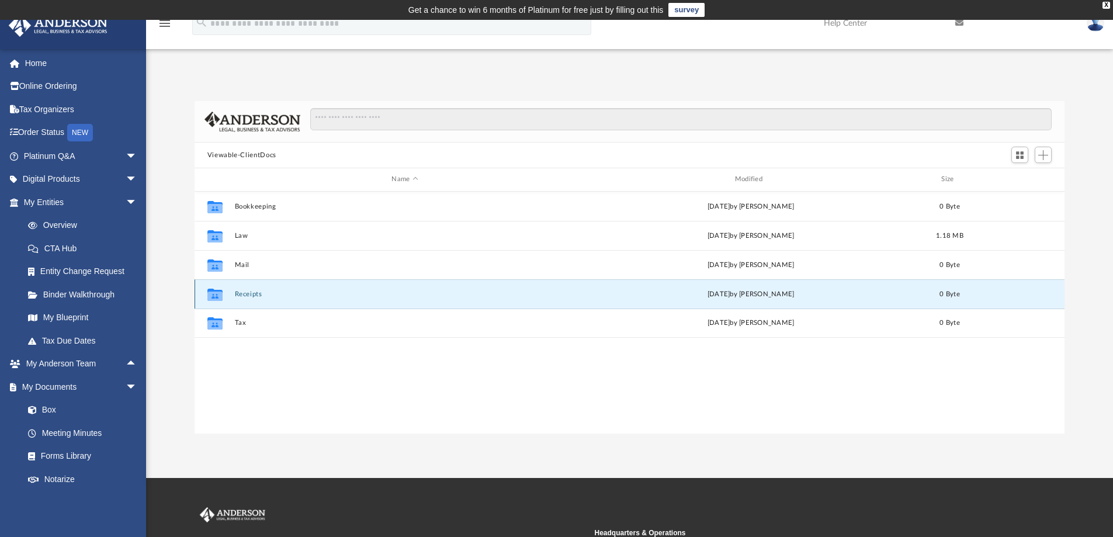
click at [241, 297] on button "Receipts" at bounding box center [404, 294] width 341 height 8
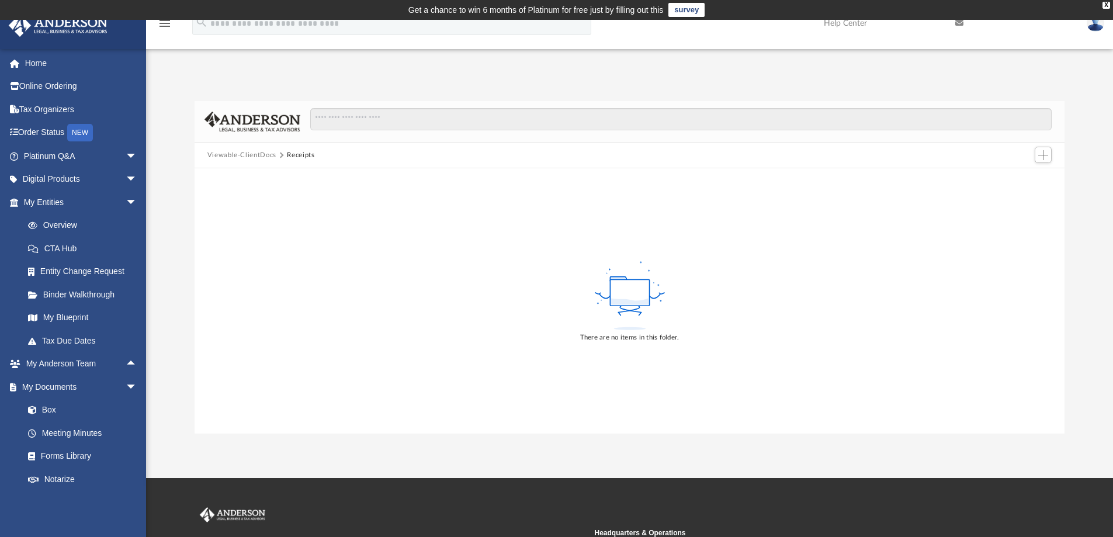
click at [241, 297] on div "There are no items in this folder." at bounding box center [630, 300] width 871 height 265
click at [232, 156] on button "Viewable-ClientDocs" at bounding box center [241, 155] width 69 height 11
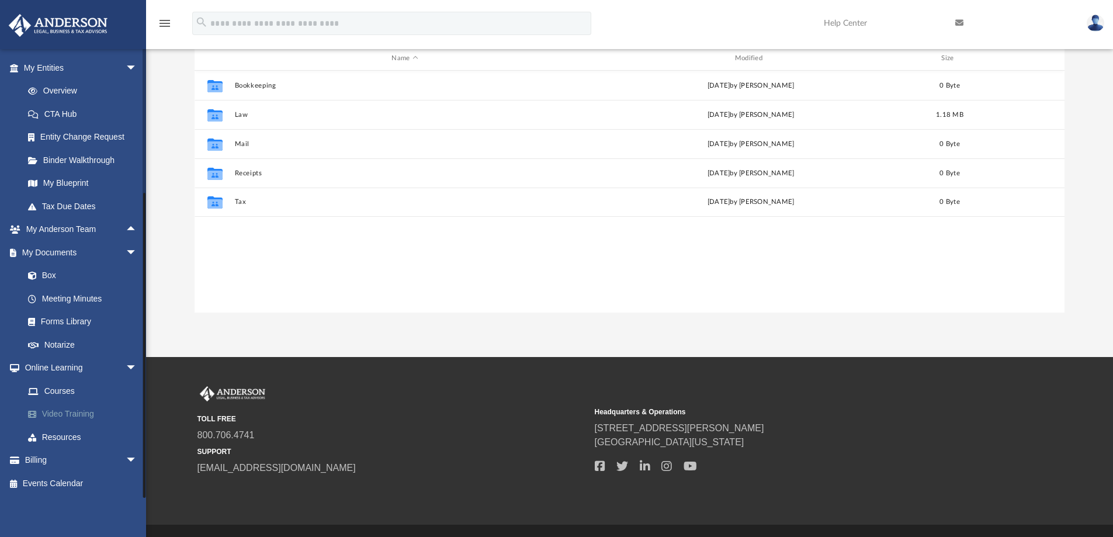
scroll to position [150, 0]
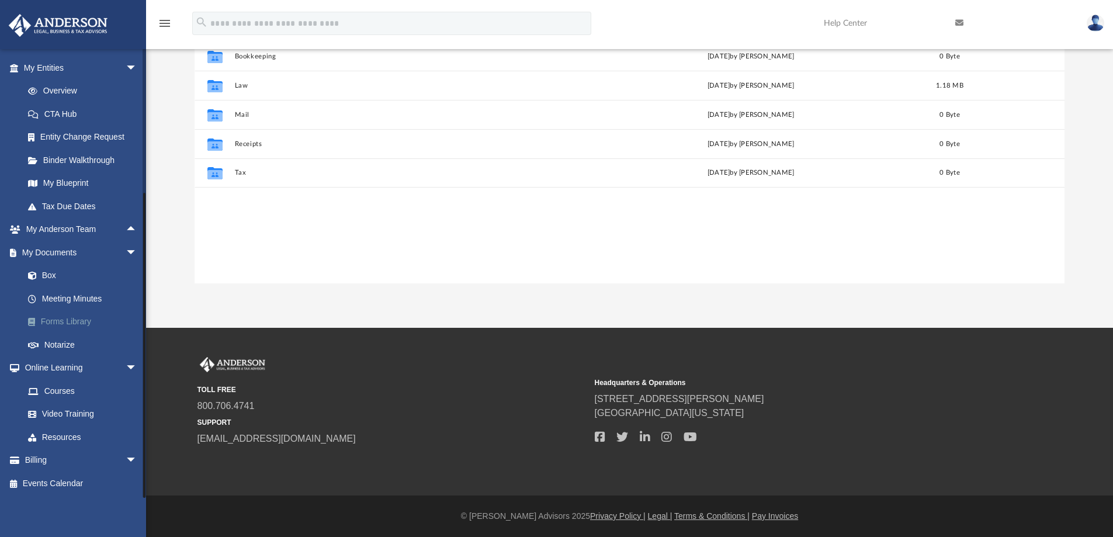
click at [60, 325] on link "Forms Library" at bounding box center [85, 321] width 139 height 23
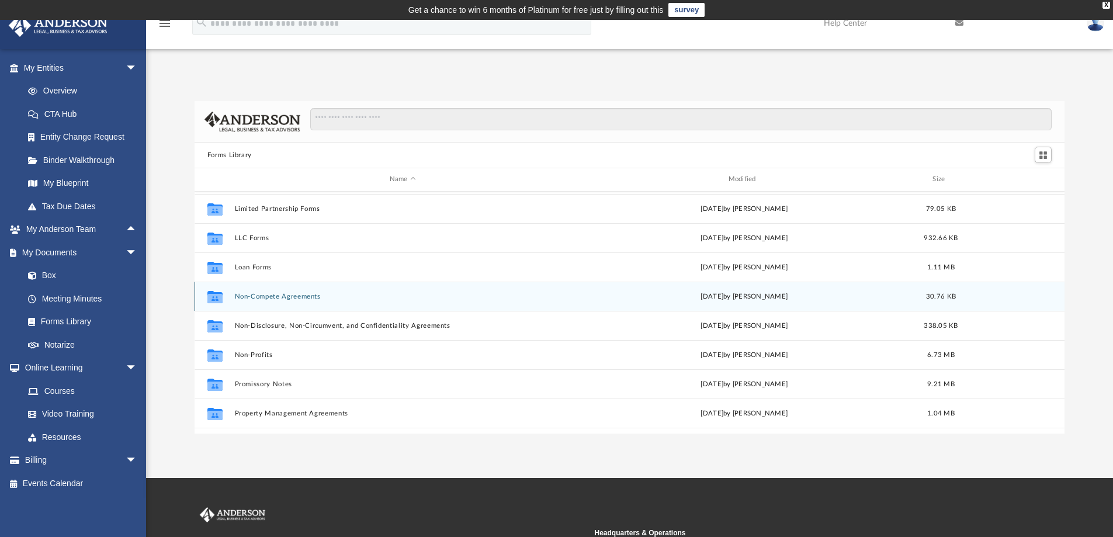
scroll to position [519, 0]
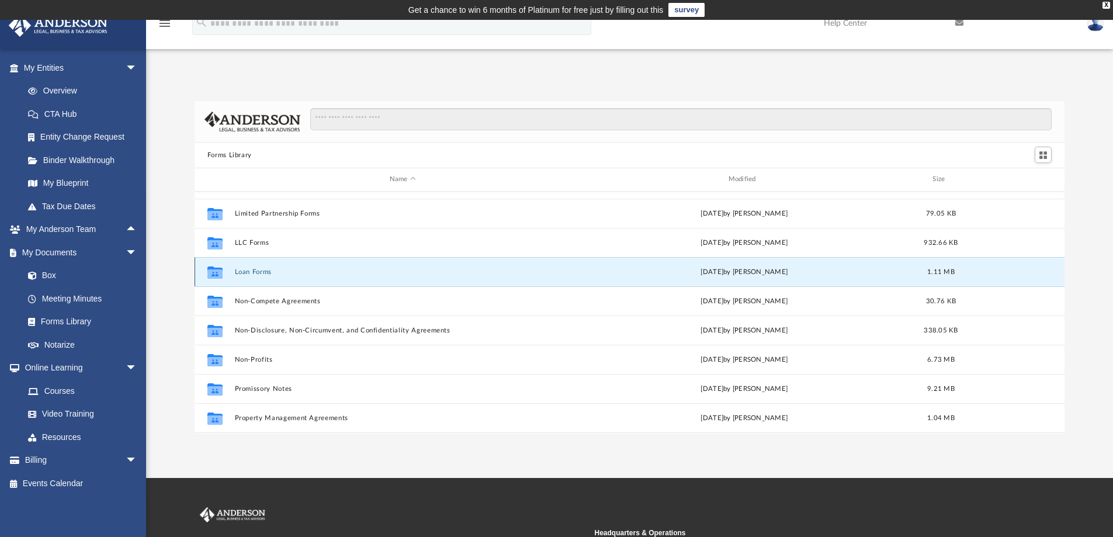
click at [257, 272] on button "Loan Forms" at bounding box center [402, 272] width 337 height 8
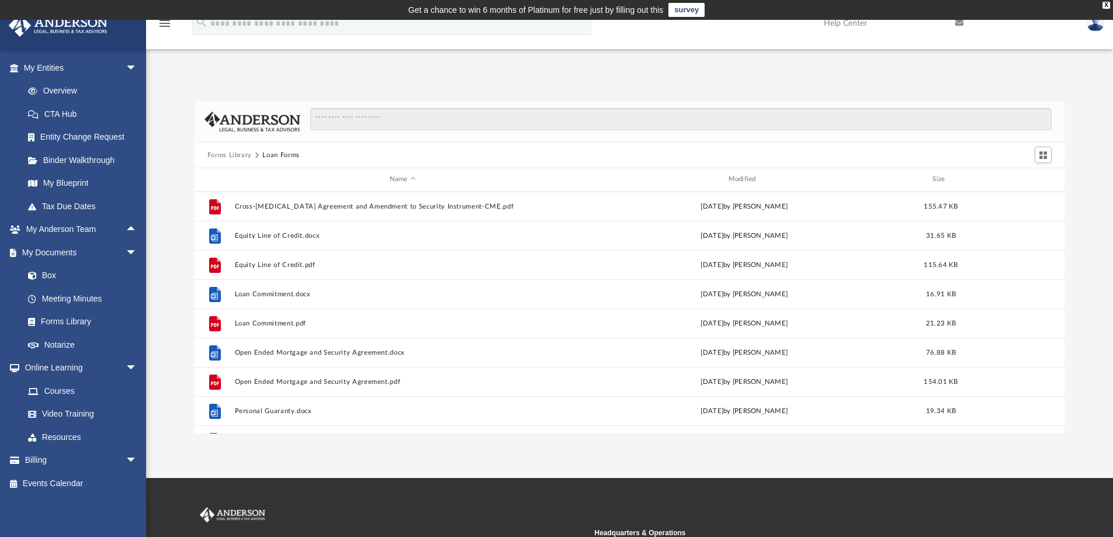
click at [236, 154] on button "Forms Library" at bounding box center [229, 155] width 44 height 11
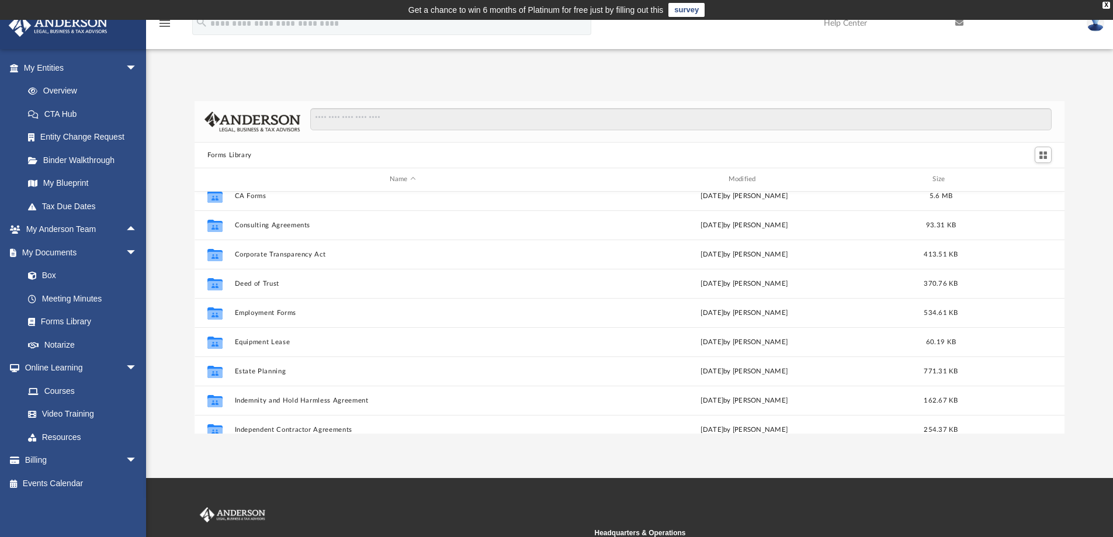
scroll to position [234, 0]
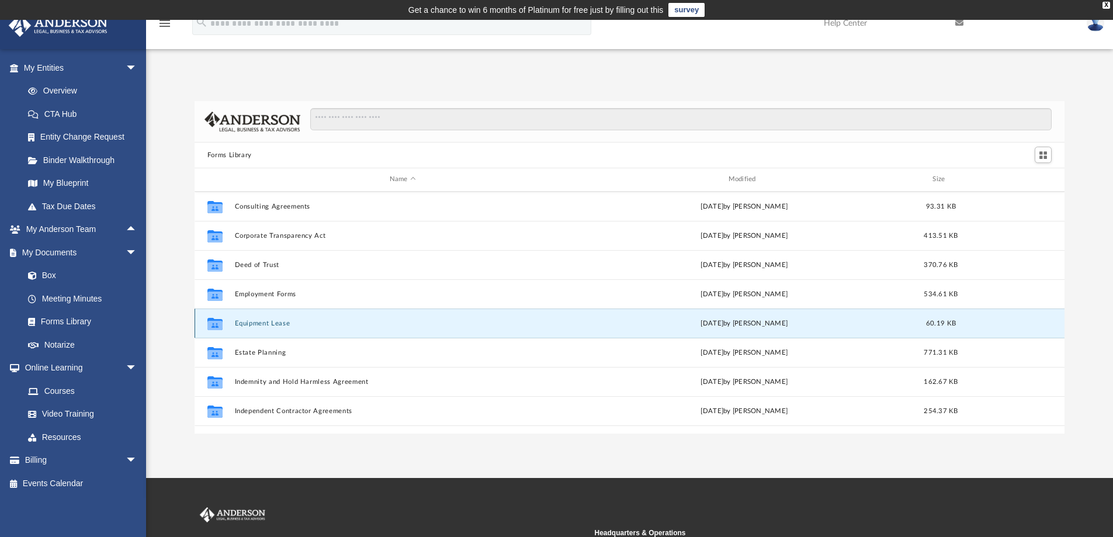
click at [248, 324] on button "Equipment Lease" at bounding box center [402, 324] width 337 height 8
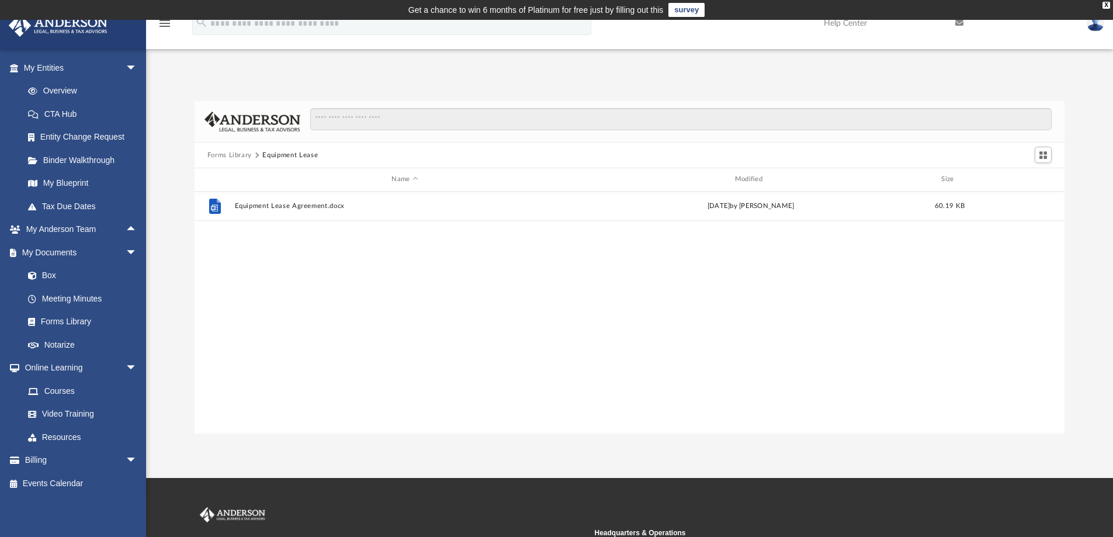
scroll to position [0, 0]
click at [248, 324] on div "File Equipment Lease Agreement.docx Wed Oct 5 2022 by Mary Acree 60.19 KB" at bounding box center [630, 313] width 871 height 242
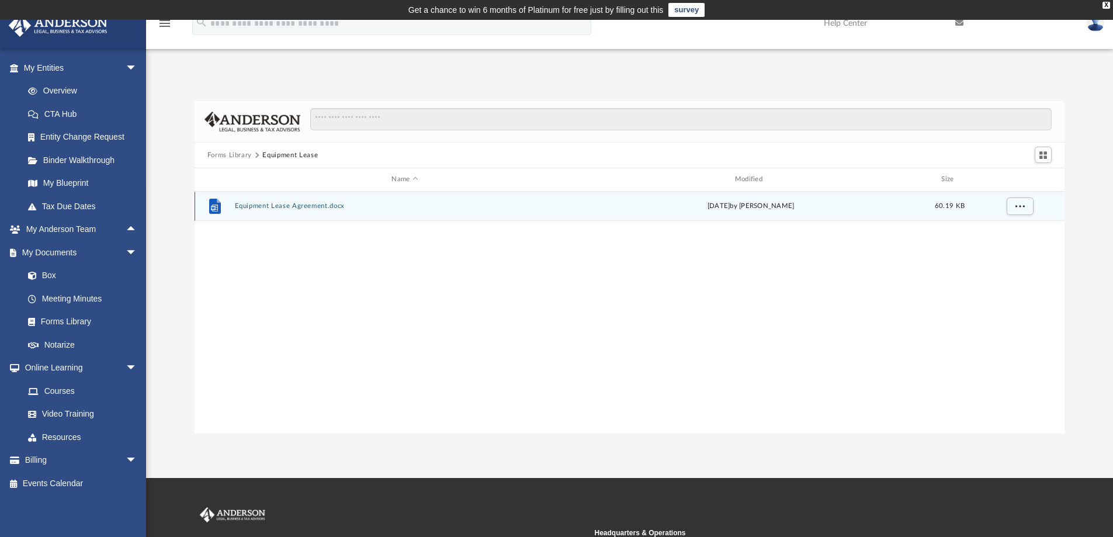
click at [219, 206] on icon "grid" at bounding box center [215, 206] width 12 height 15
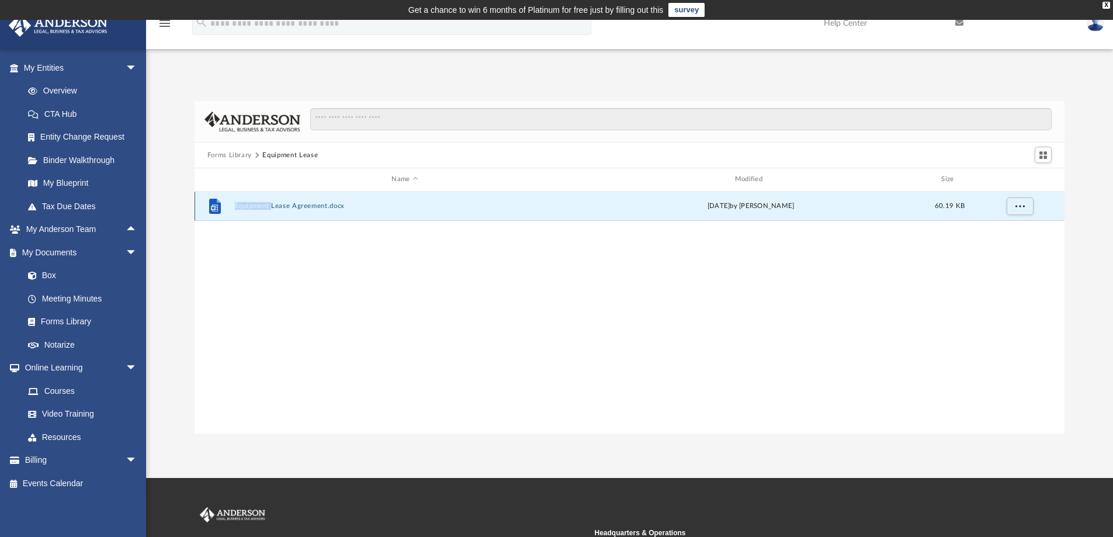
click at [219, 207] on icon "grid" at bounding box center [215, 206] width 12 height 15
click at [275, 207] on button "Equipment Lease Agreement.docx" at bounding box center [404, 206] width 341 height 8
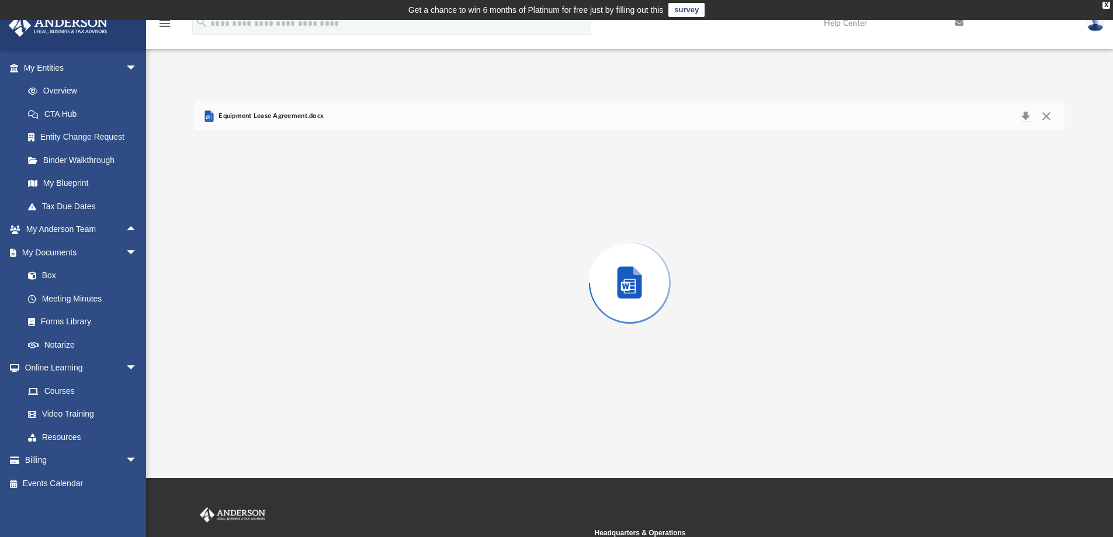
click at [275, 207] on div "Preview" at bounding box center [630, 283] width 871 height 302
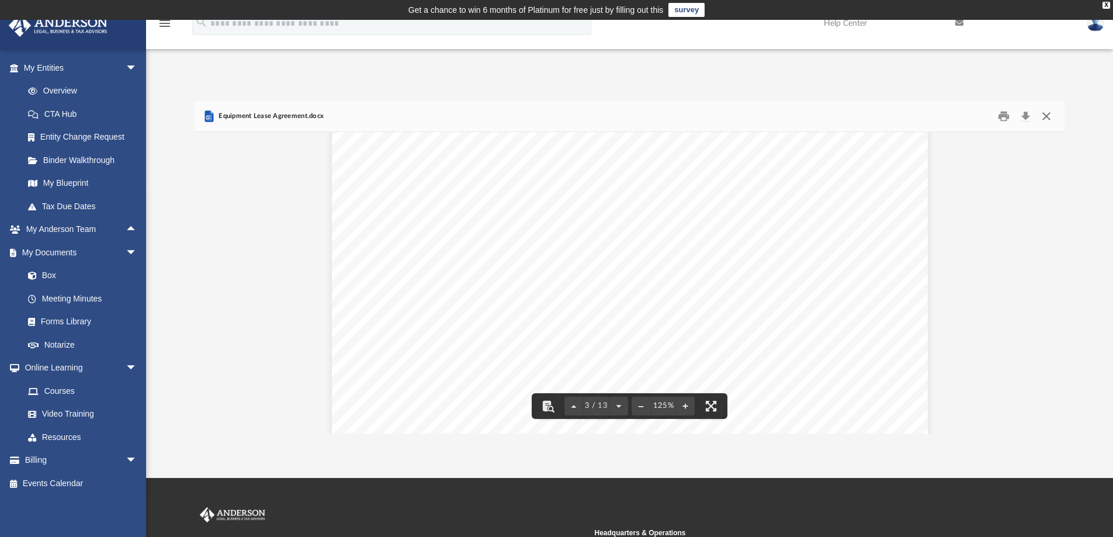
click at [1049, 117] on button "Close" at bounding box center [1046, 117] width 21 height 18
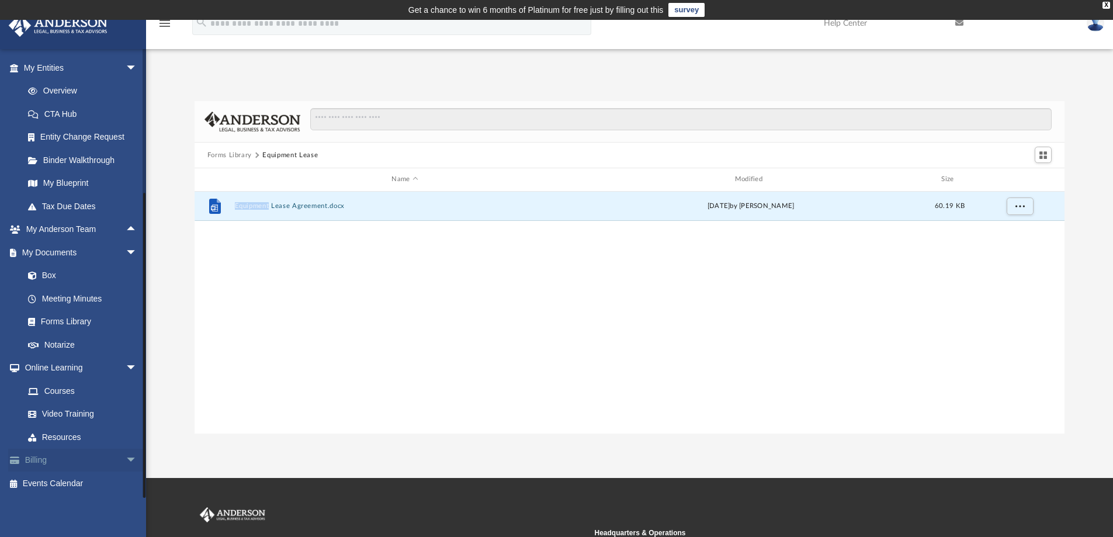
click at [92, 458] on link "Billing arrow_drop_down" at bounding box center [81, 460] width 147 height 23
click at [126, 461] on span "arrow_drop_down" at bounding box center [137, 461] width 23 height 24
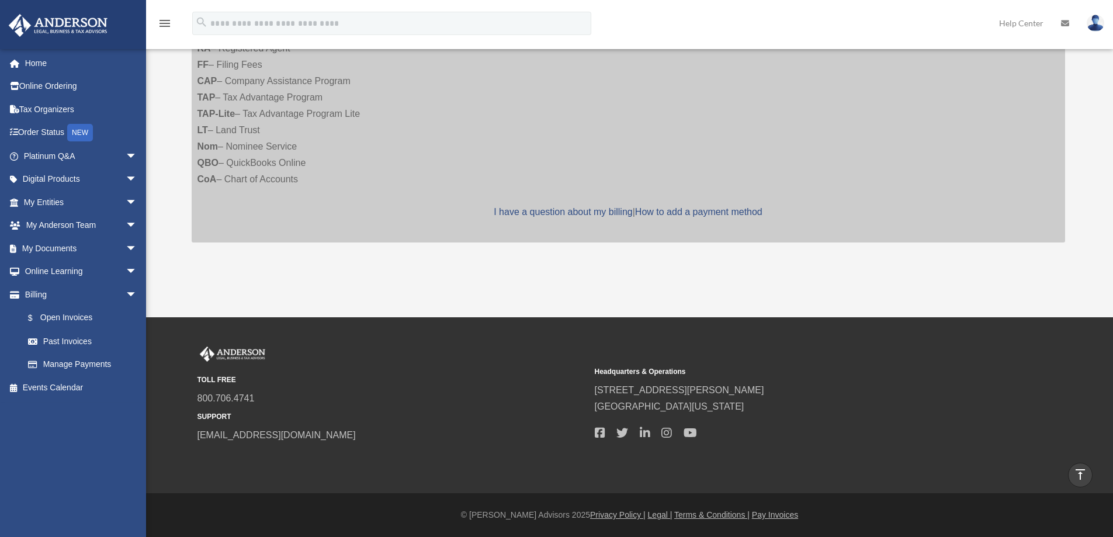
scroll to position [23, 0]
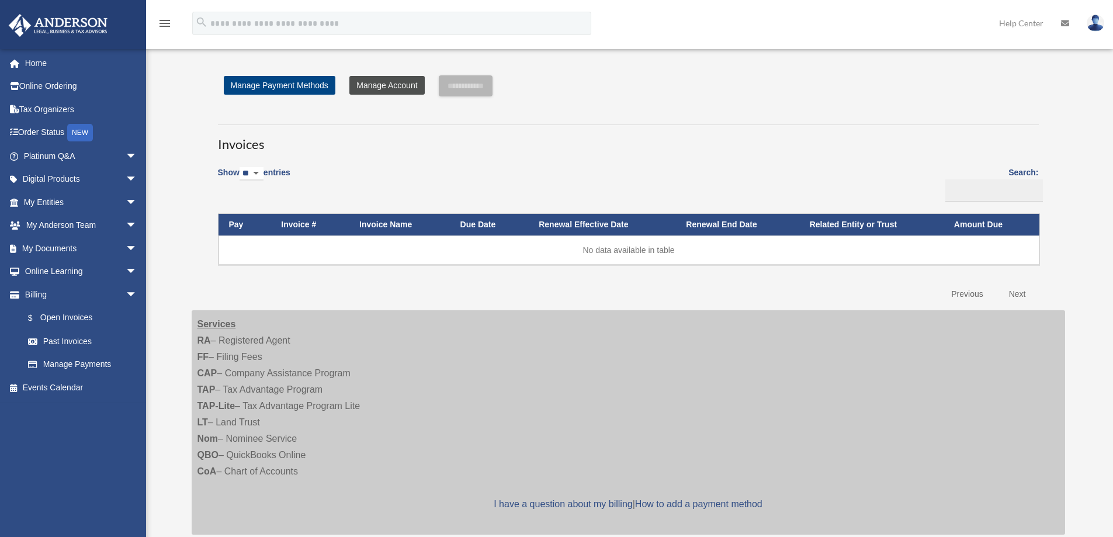
click at [388, 85] on link "Manage Account" at bounding box center [387, 85] width 75 height 19
click at [252, 86] on link "Manage Payment Methods" at bounding box center [280, 85] width 112 height 19
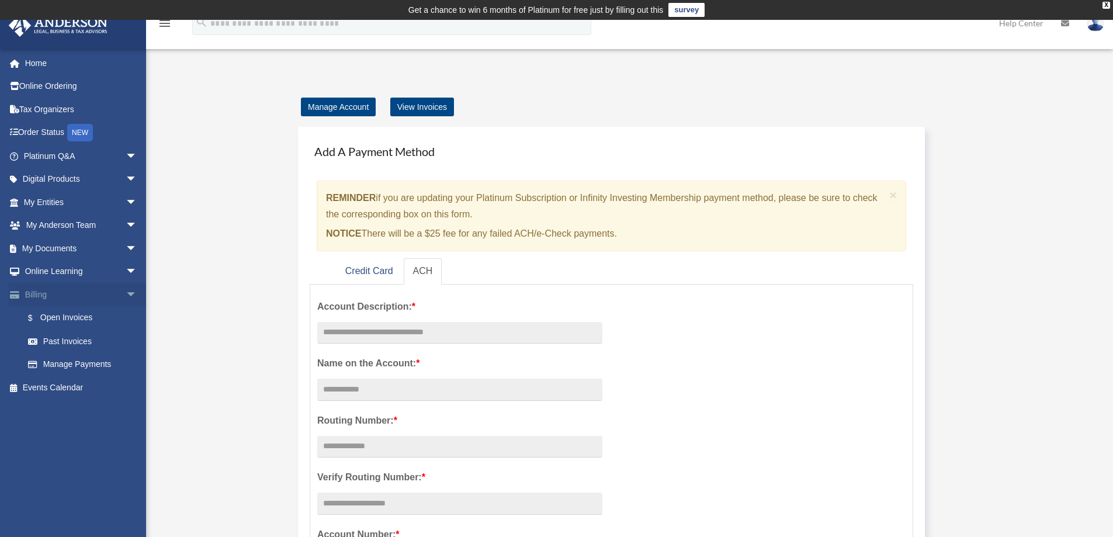
click at [16, 293] on span at bounding box center [20, 295] width 9 height 8
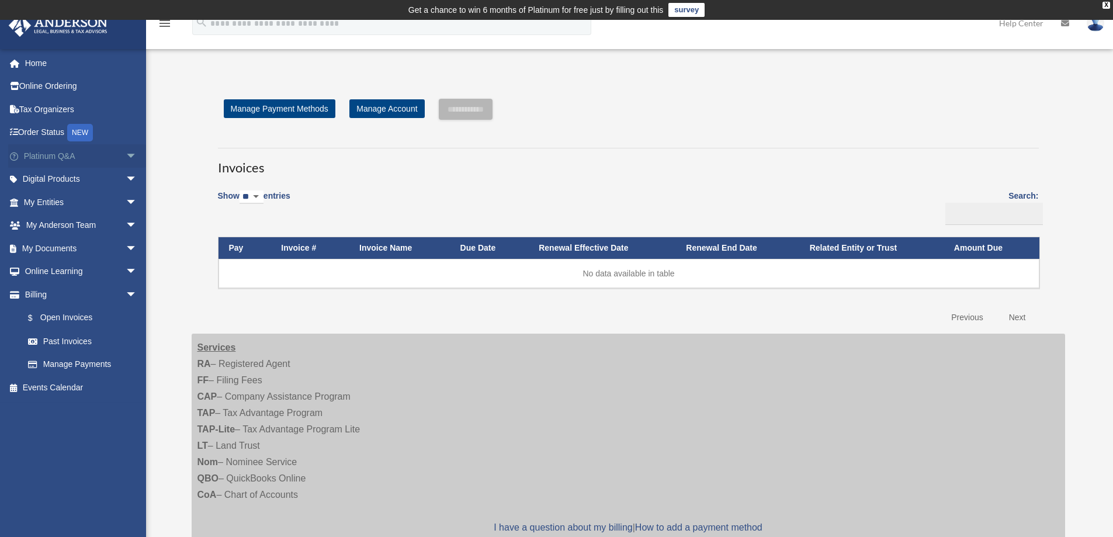
click at [126, 155] on span "arrow_drop_down" at bounding box center [137, 156] width 23 height 24
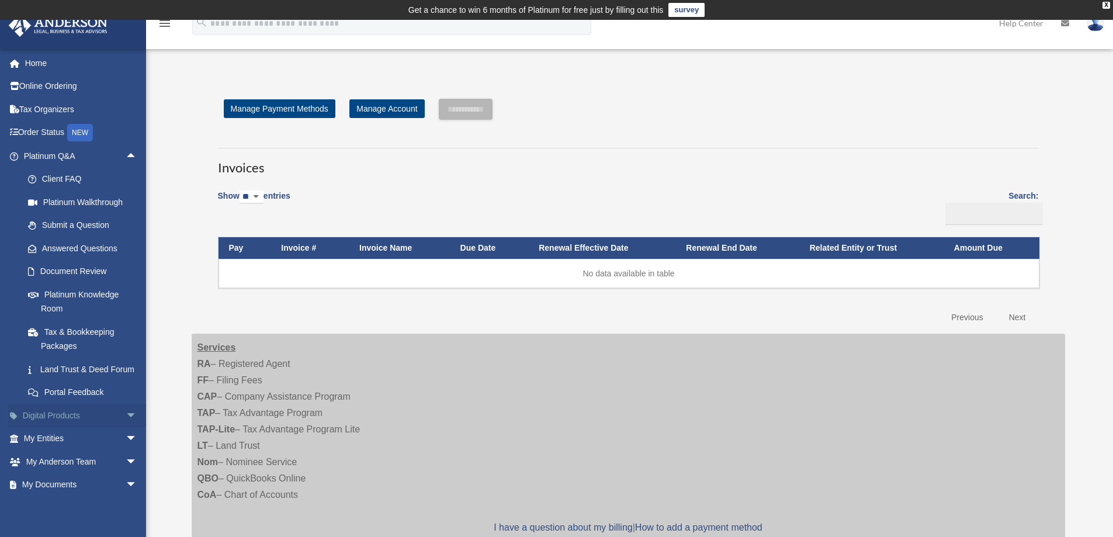
click at [126, 428] on span "arrow_drop_down" at bounding box center [137, 416] width 23 height 24
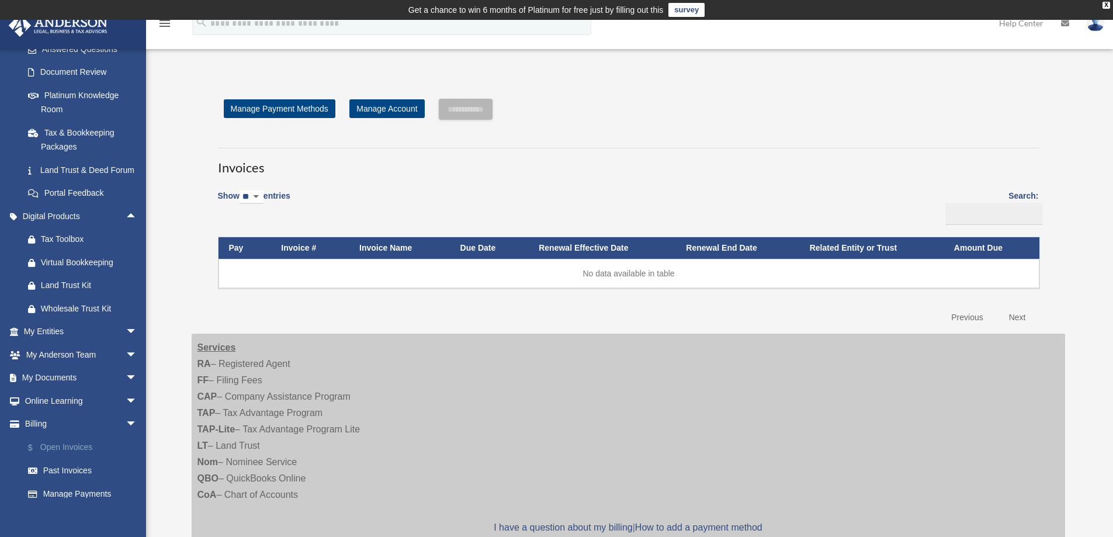
scroll to position [247, 0]
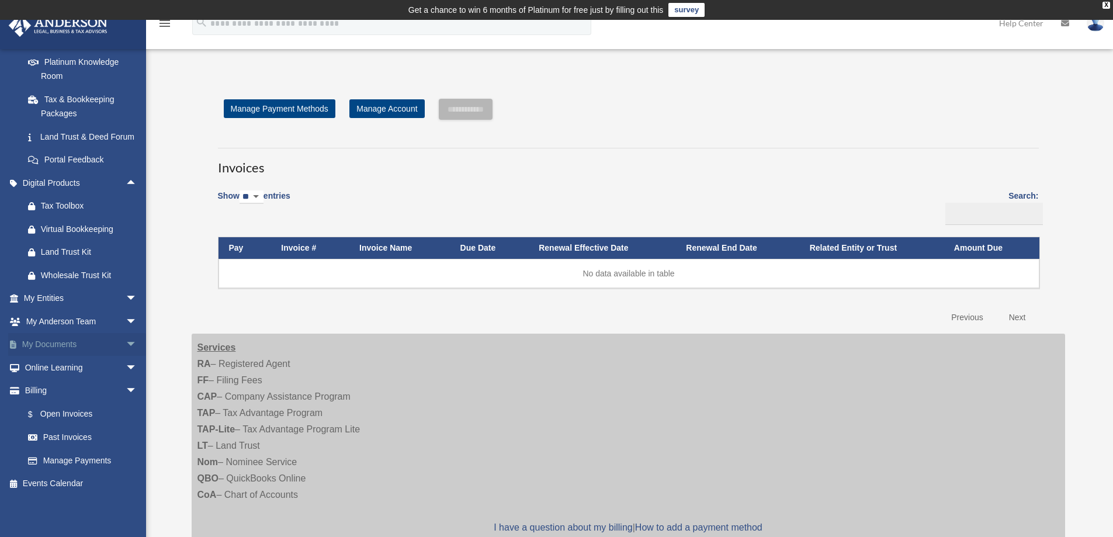
click at [126, 342] on span "arrow_drop_down" at bounding box center [137, 345] width 23 height 24
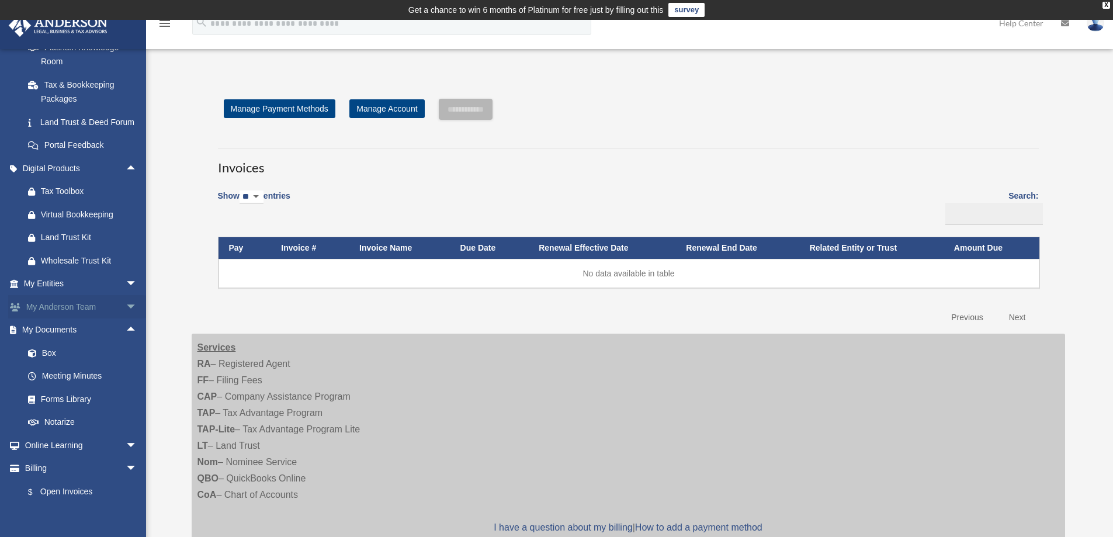
click at [126, 319] on span "arrow_drop_down" at bounding box center [137, 307] width 23 height 24
click at [126, 296] on span "arrow_drop_down" at bounding box center [137, 284] width 23 height 24
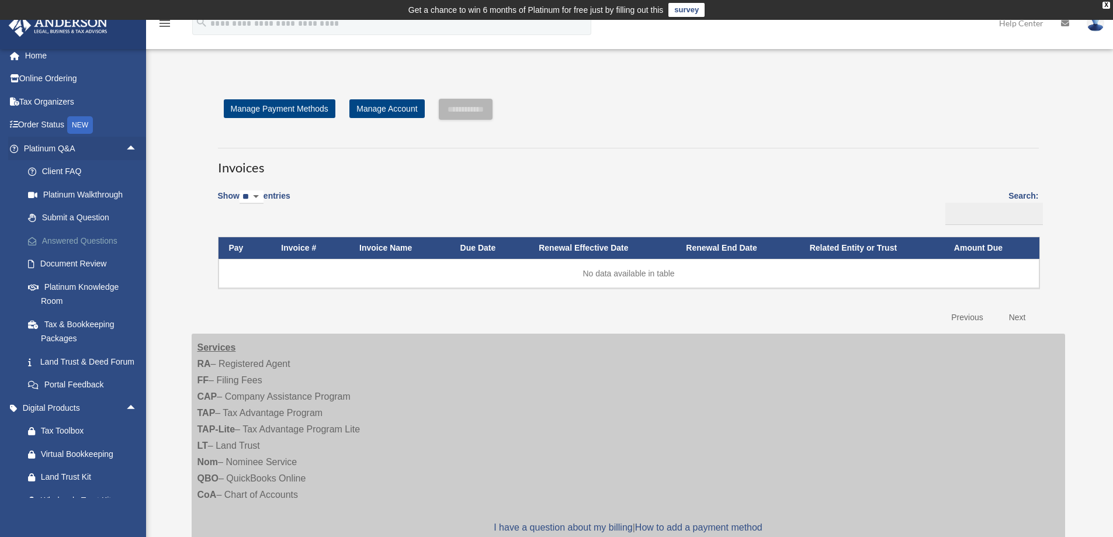
scroll to position [0, 0]
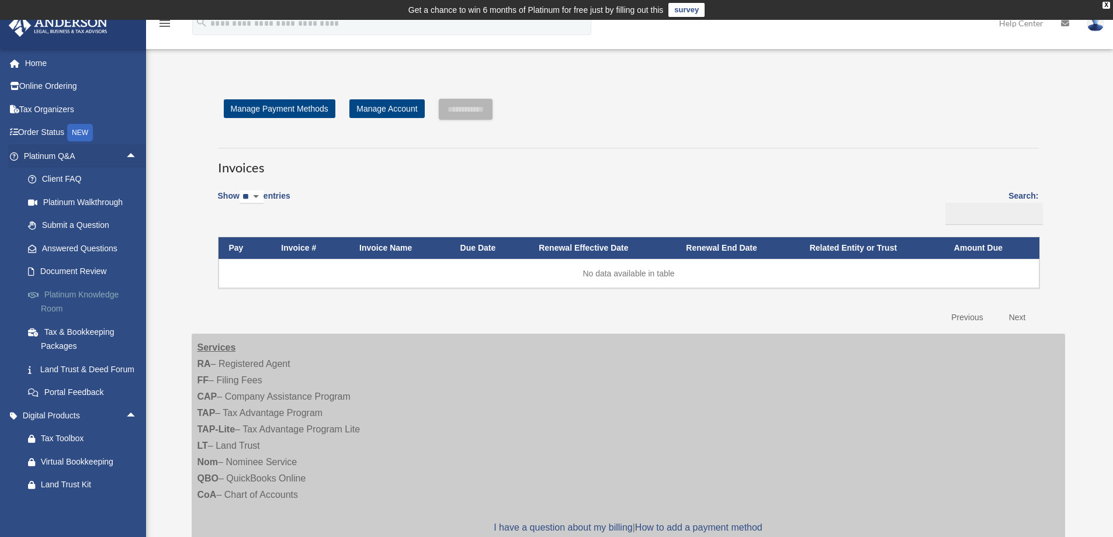
click at [102, 295] on link "Platinum Knowledge Room" at bounding box center [85, 301] width 139 height 37
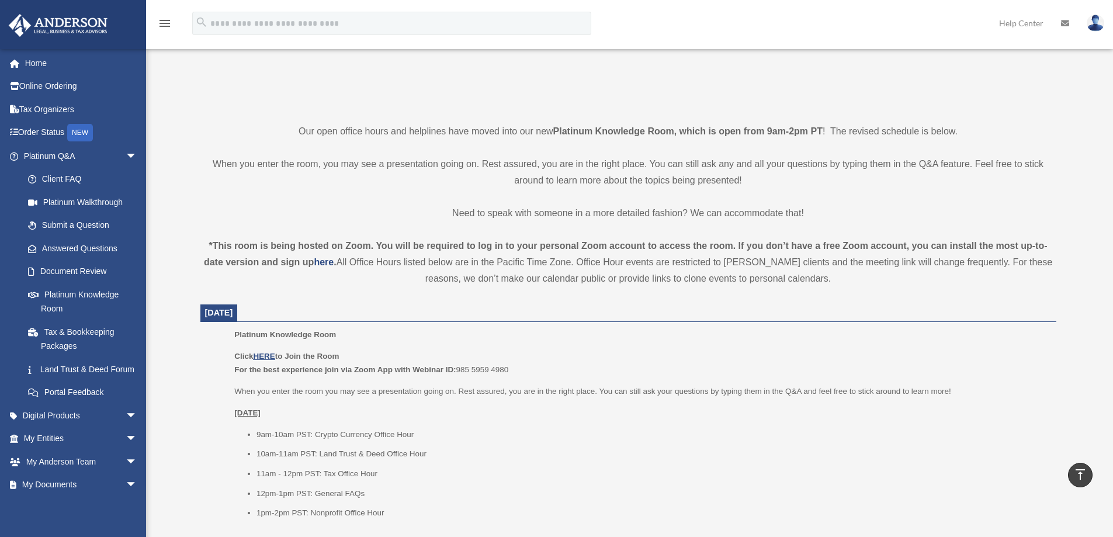
scroll to position [234, 0]
